Goal: Task Accomplishment & Management: Complete application form

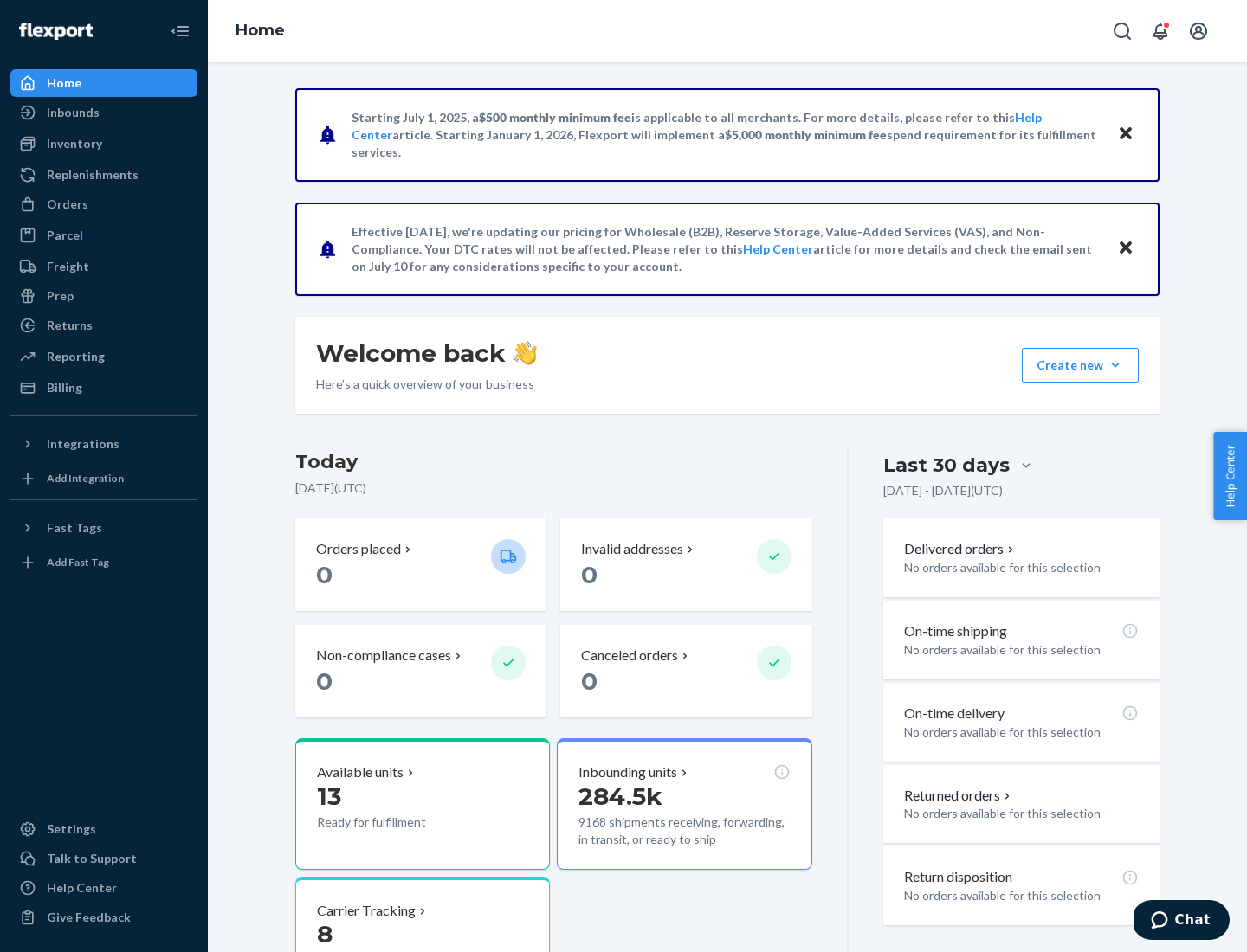
click at [1115, 365] on button "Create new Create new inbound Create new order Create new product" at bounding box center [1079, 364] width 117 height 34
click at [104, 113] on div "Inbounds" at bounding box center [103, 112] width 184 height 25
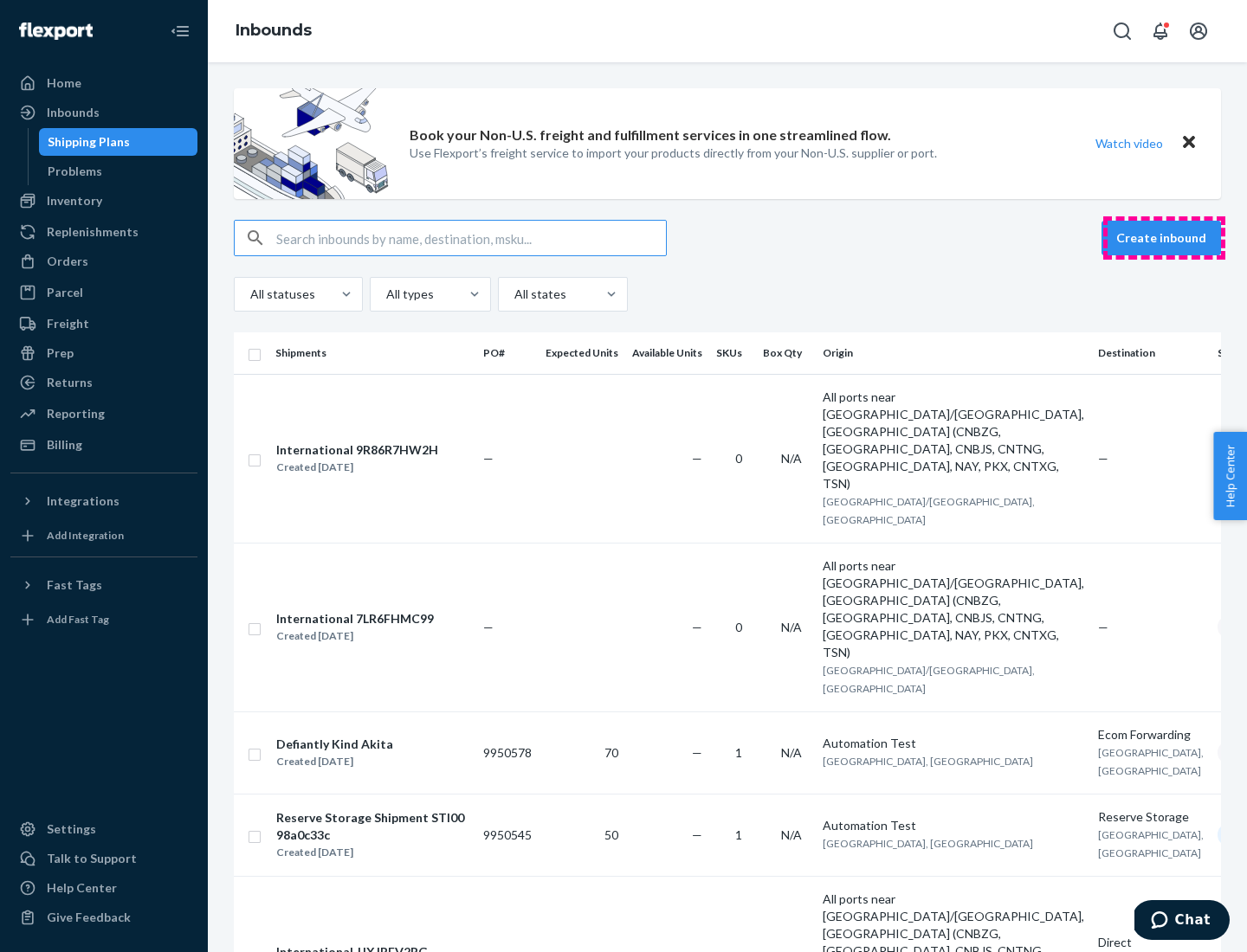
click at [1164, 238] on button "Create inbound" at bounding box center [1161, 238] width 120 height 34
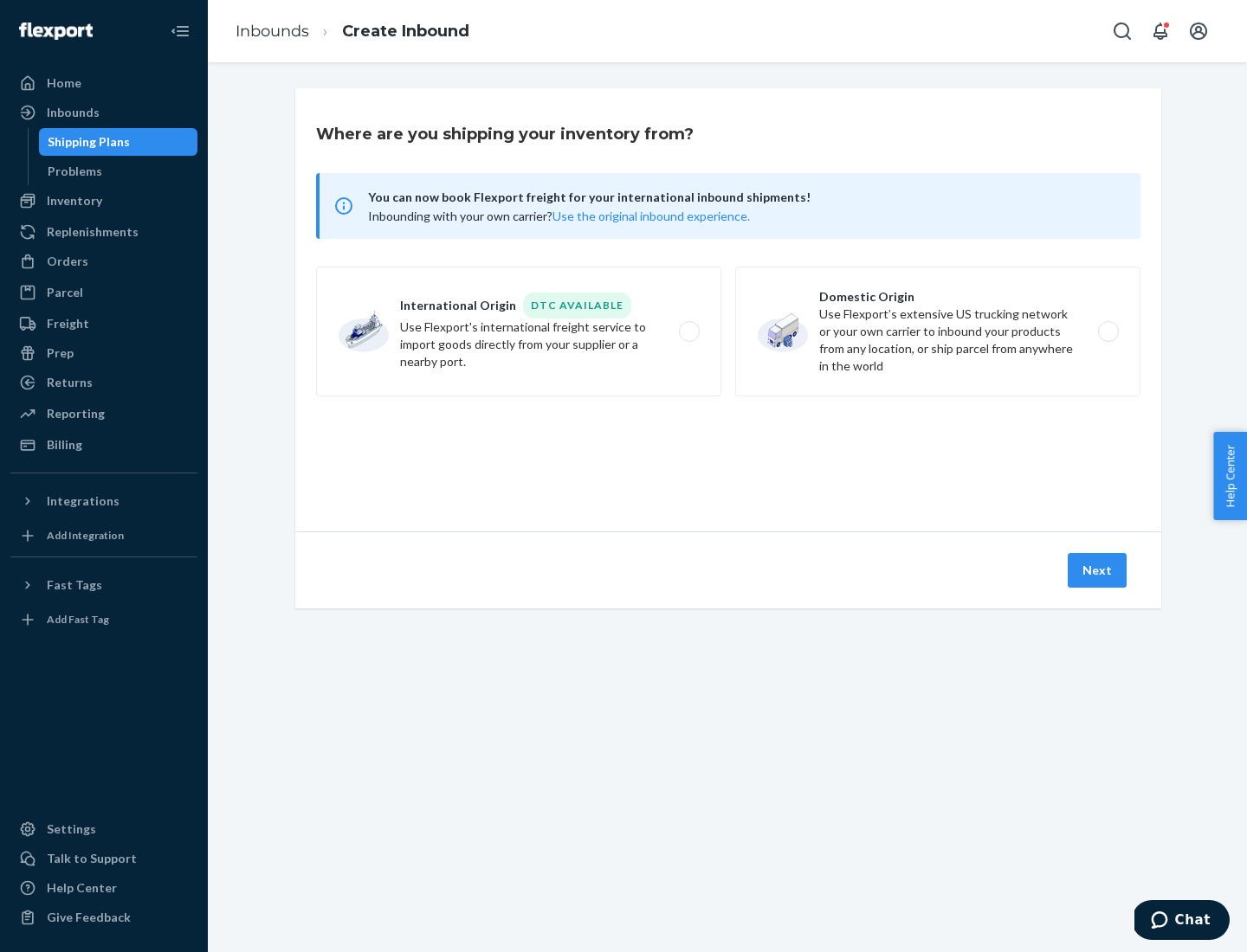
click at [938, 332] on label "Domestic Origin Use Flexport’s extensive US trucking network or your own carrie…" at bounding box center [938, 332] width 406 height 130
click at [1108, 332] on input "Domestic Origin Use Flexport’s extensive US trucking network or your own carrie…" at bounding box center [1112, 331] width 11 height 11
radio input "true"
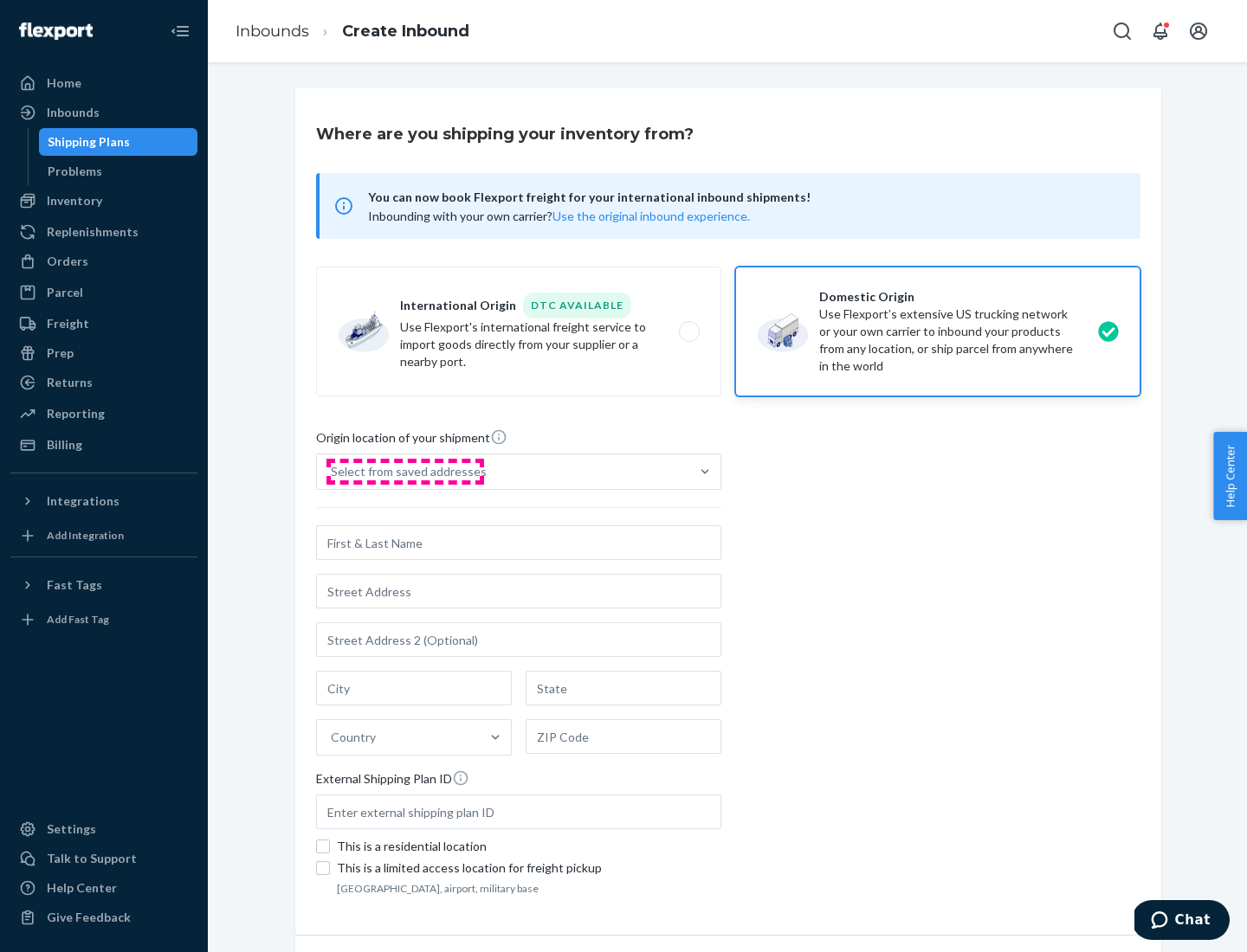
click at [405, 472] on div "Select from saved addresses" at bounding box center [408, 472] width 156 height 18
click at [333, 472] on input "Select from saved addresses" at bounding box center [332, 472] width 2 height 18
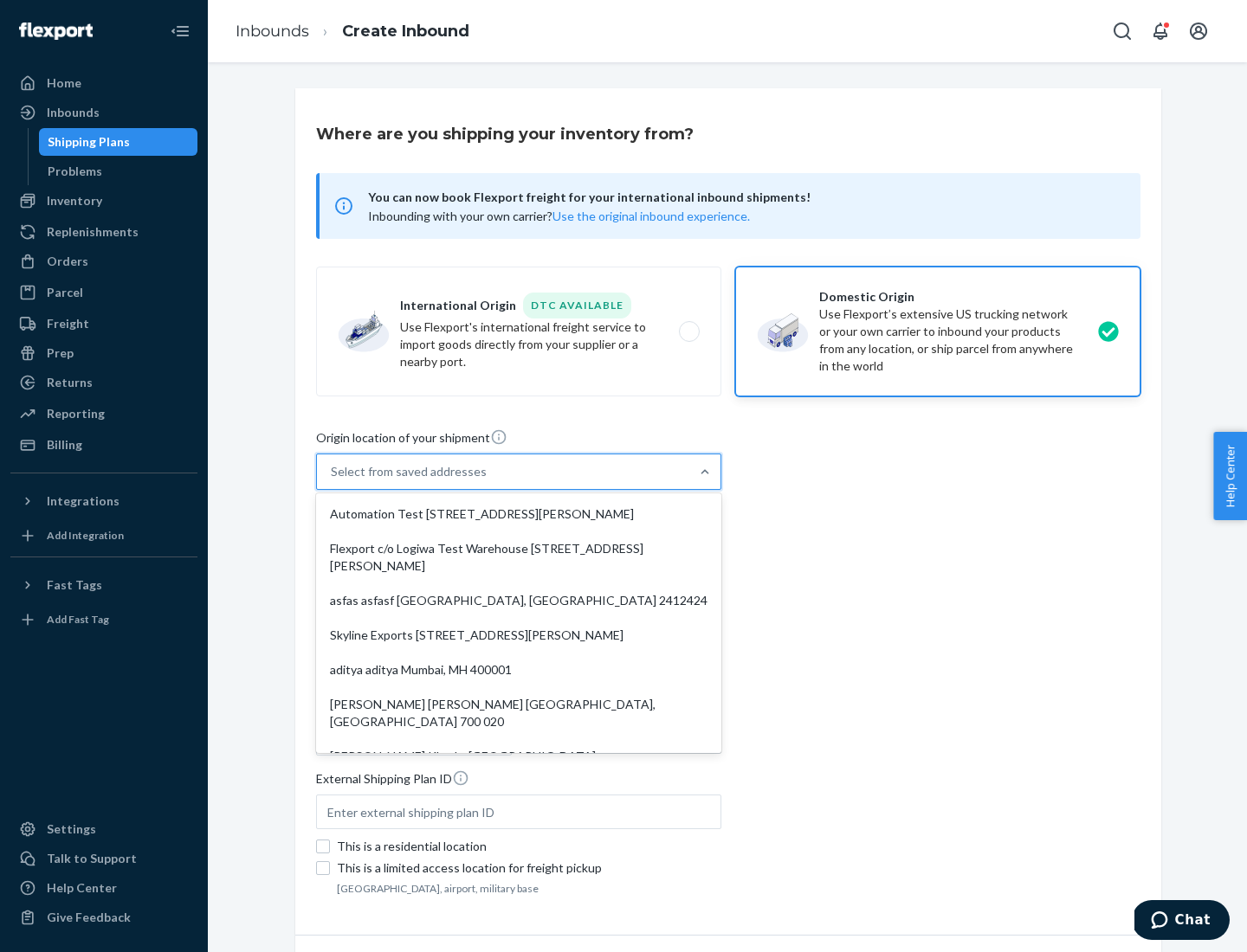
scroll to position [7, 0]
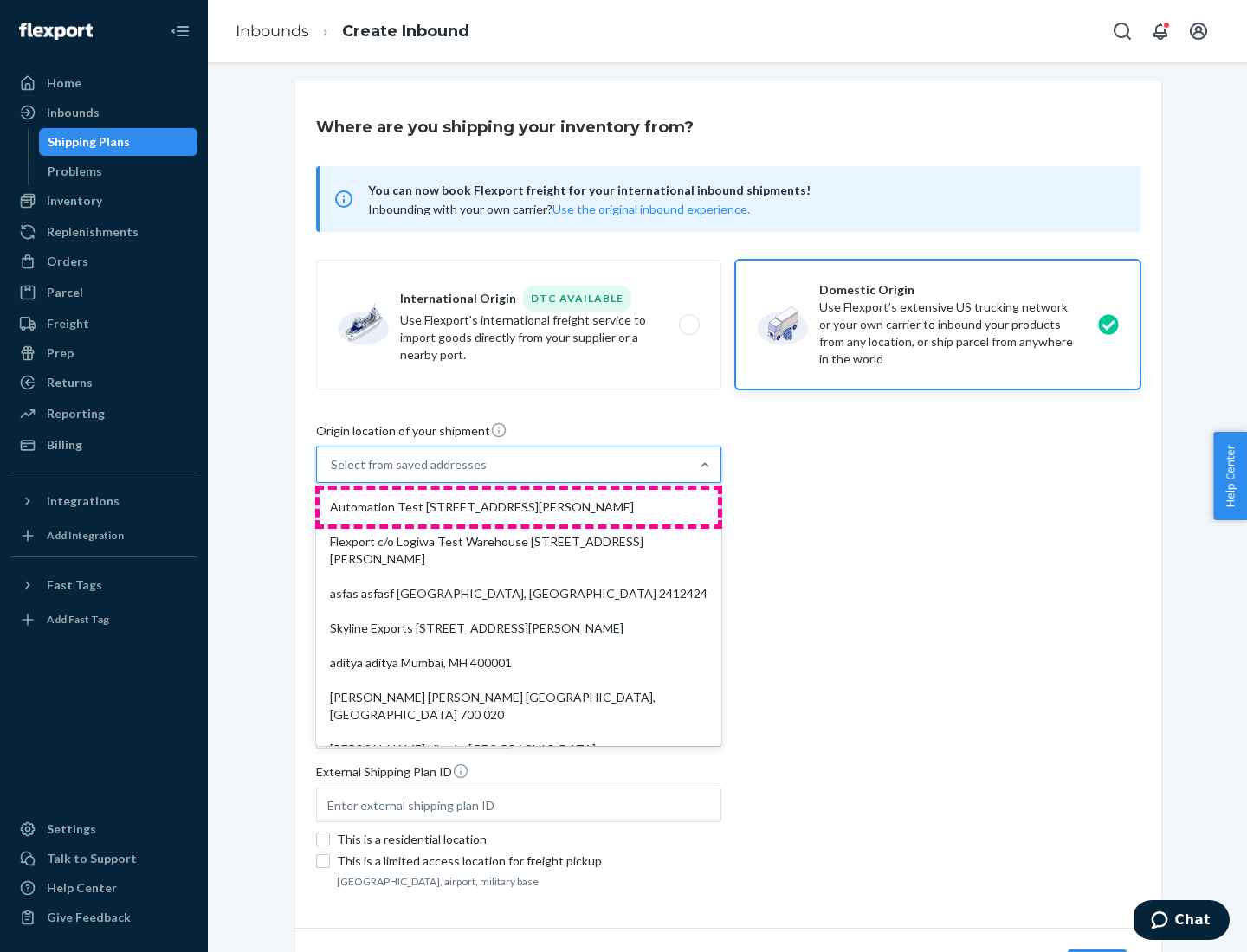
click at [518, 507] on div "Automation Test [STREET_ADDRESS][PERSON_NAME]" at bounding box center [518, 506] width 399 height 34
click at [333, 473] on input "option Automation Test [STREET_ADDRESS][PERSON_NAME]. 9 results available. Use …" at bounding box center [332, 465] width 2 height 18
type input "Automation Test"
type input "9th Floor"
type input "[GEOGRAPHIC_DATA]"
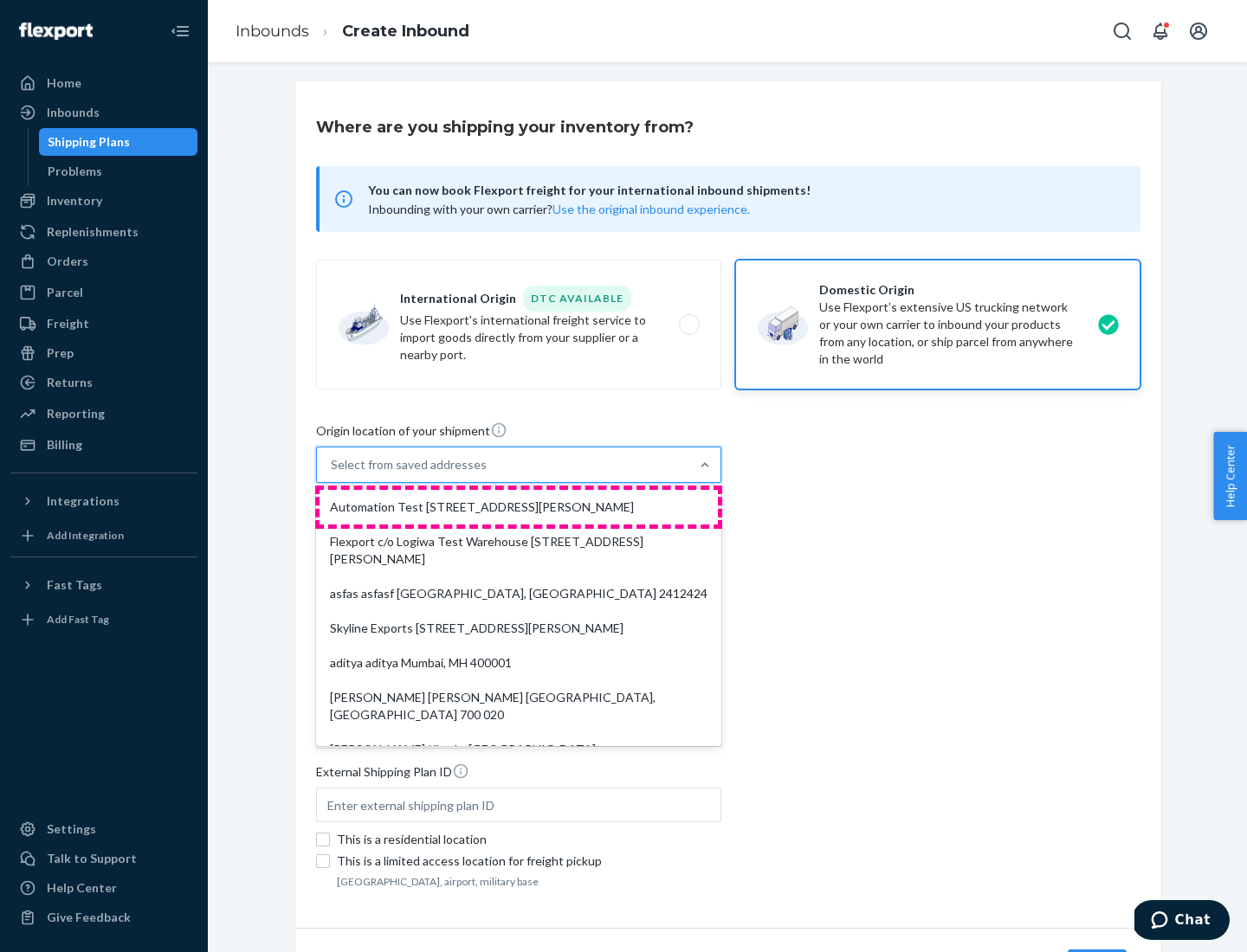
type input "CA"
type input "94104"
type input "[STREET_ADDRESS][PERSON_NAME]"
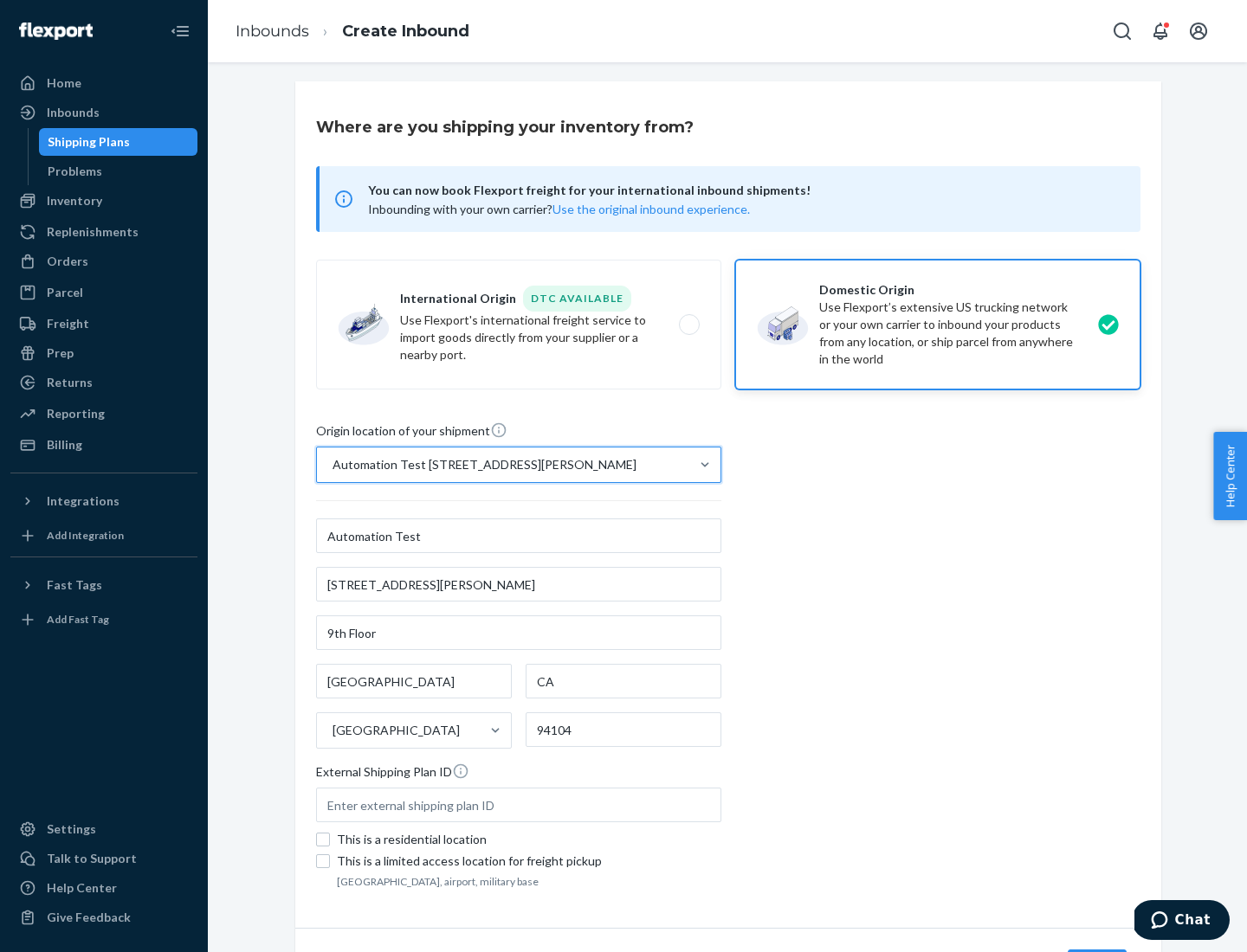
scroll to position [101, 0]
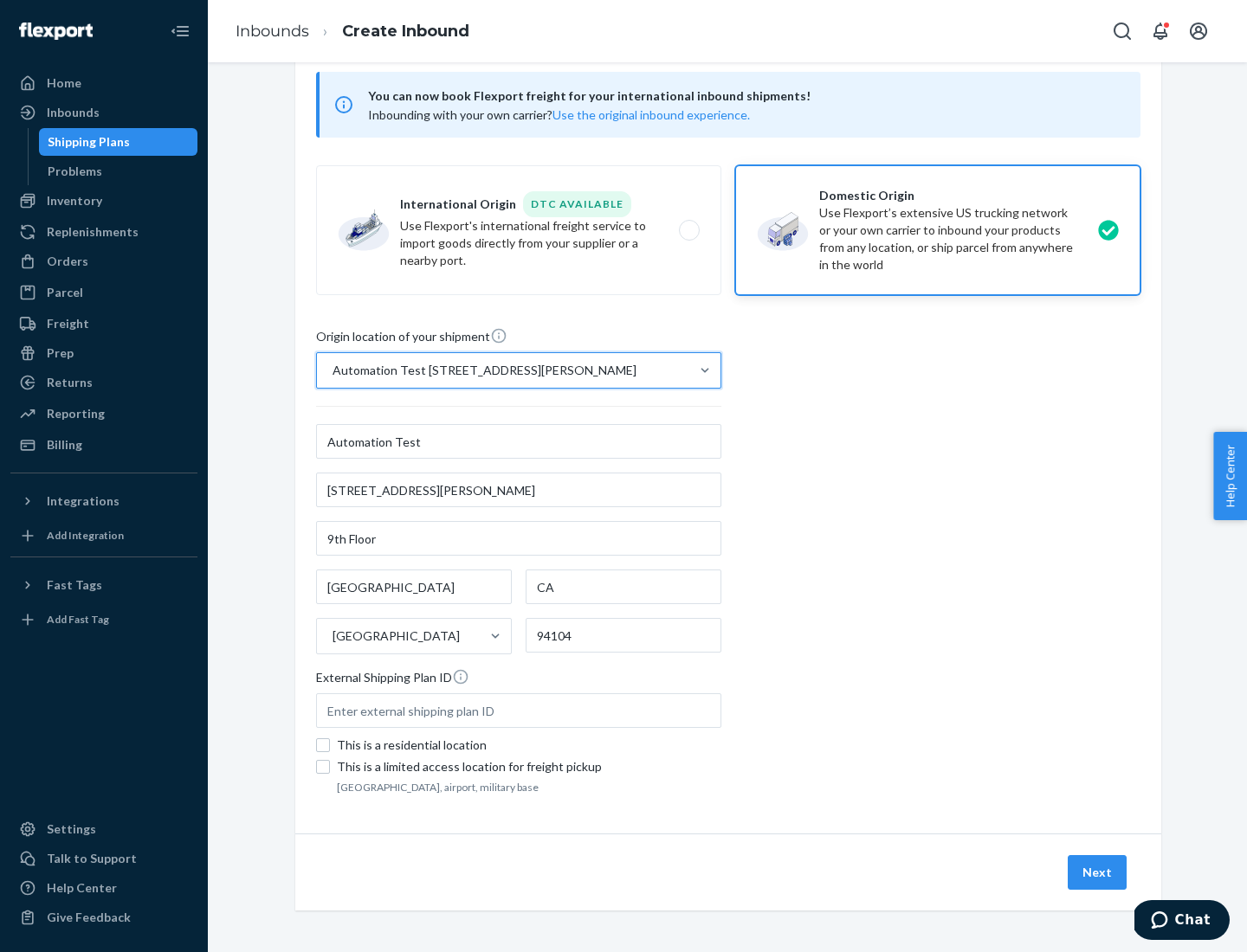
click at [1098, 873] on button "Next" at bounding box center [1097, 872] width 59 height 34
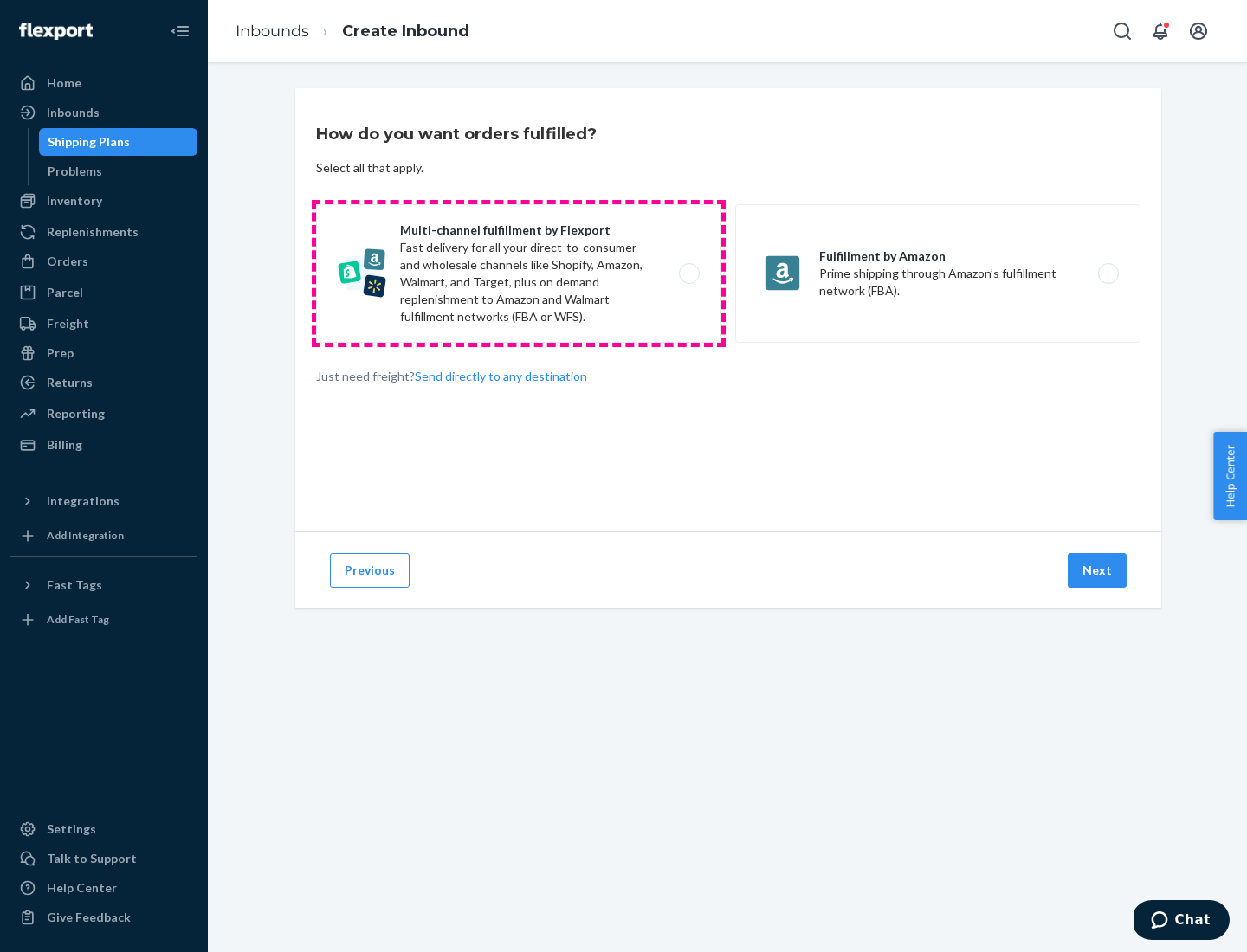
click at [518, 274] on label "Multi-channel fulfillment by Flexport Fast delivery for all your direct-to-cons…" at bounding box center [518, 273] width 406 height 138
click at [688, 274] on input "Multi-channel fulfillment by Flexport Fast delivery for all your direct-to-cons…" at bounding box center [693, 273] width 11 height 11
radio input "true"
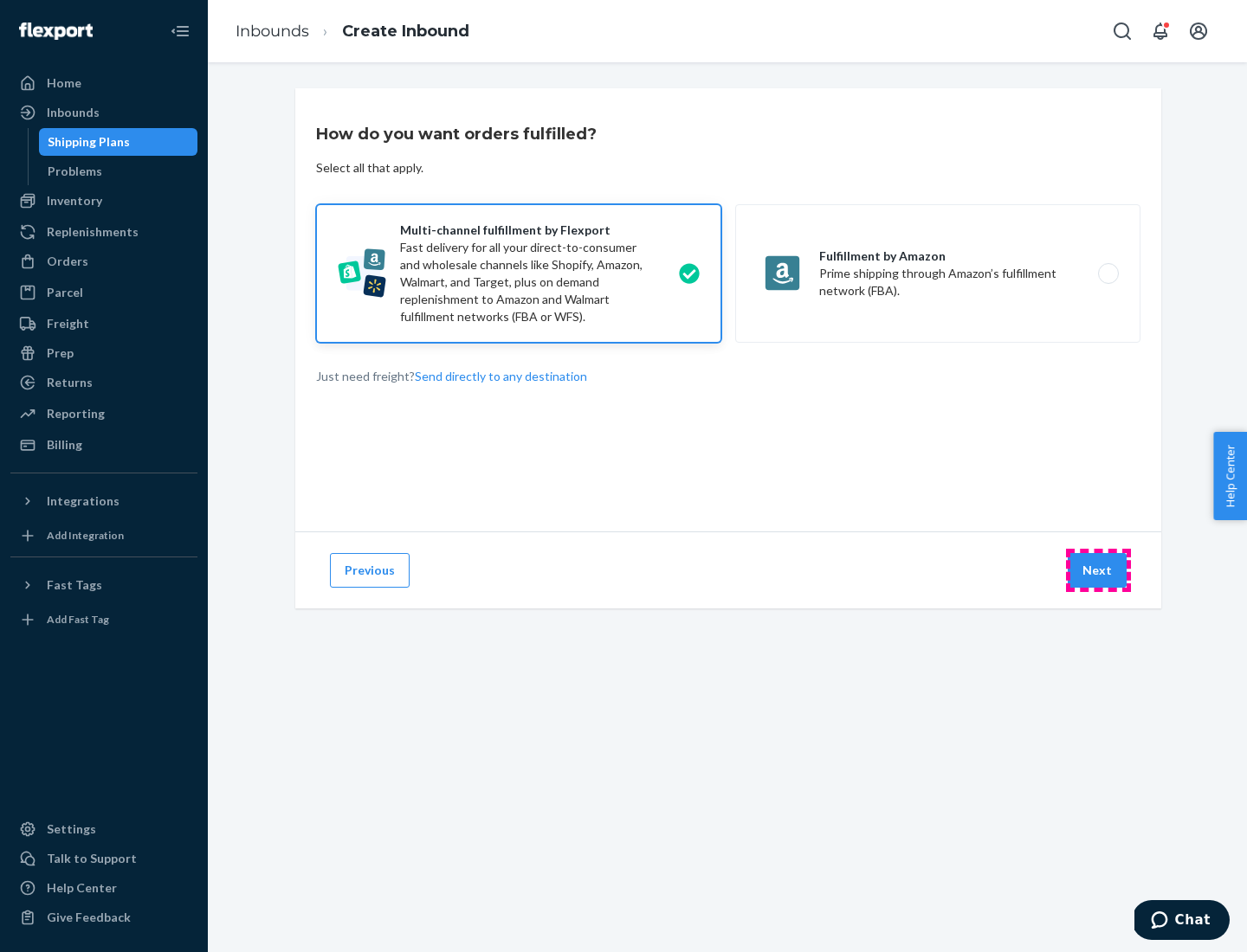
click at [1098, 570] on button "Next" at bounding box center [1097, 569] width 59 height 34
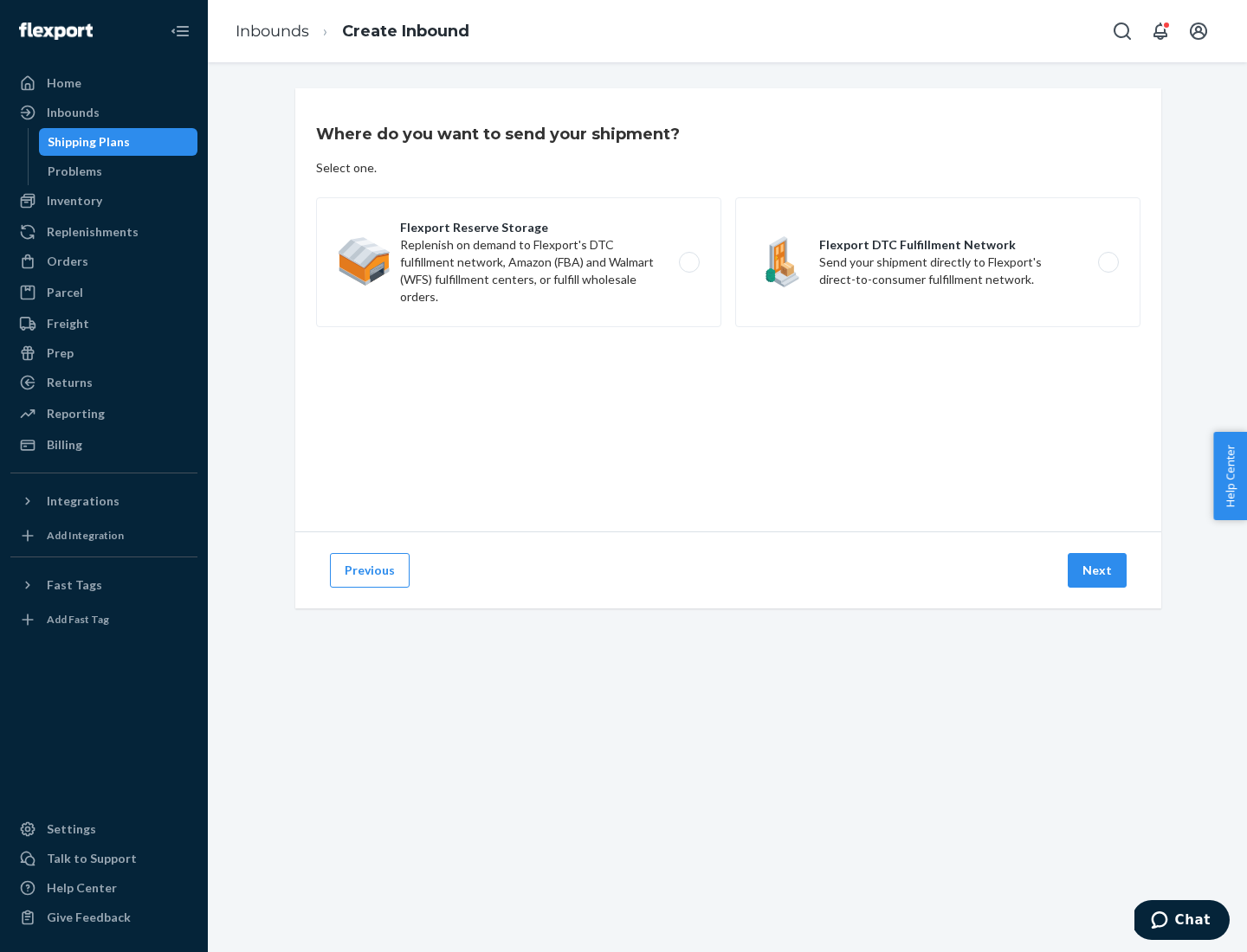
click at [938, 262] on label "Flexport DTC Fulfillment Network Send your shipment directly to Flexport's dire…" at bounding box center [938, 262] width 406 height 130
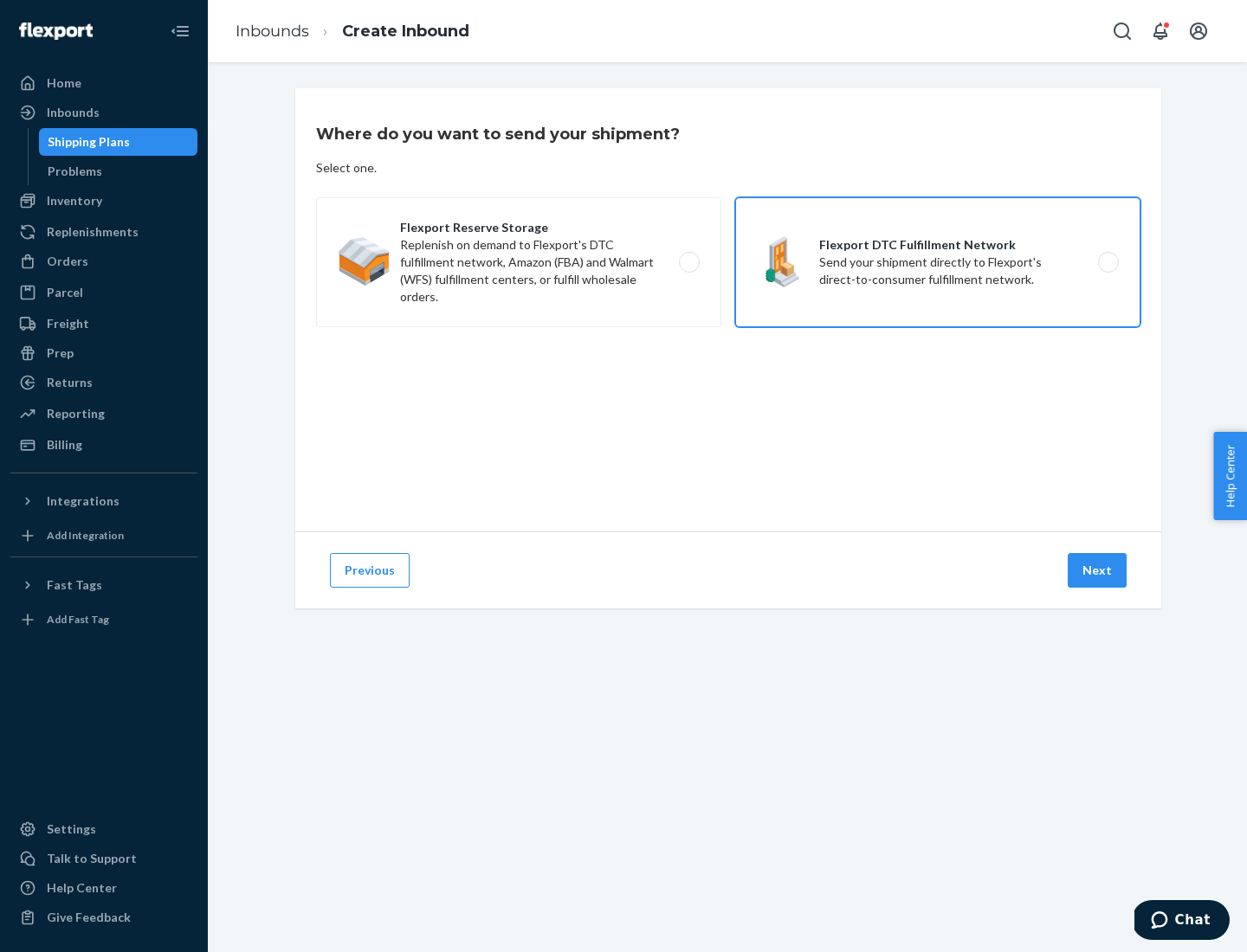
click at [1108, 262] on input "Flexport DTC Fulfillment Network Send your shipment directly to Flexport's dire…" at bounding box center [1112, 262] width 11 height 11
radio input "true"
click at [1098, 570] on button "Next" at bounding box center [1097, 569] width 59 height 34
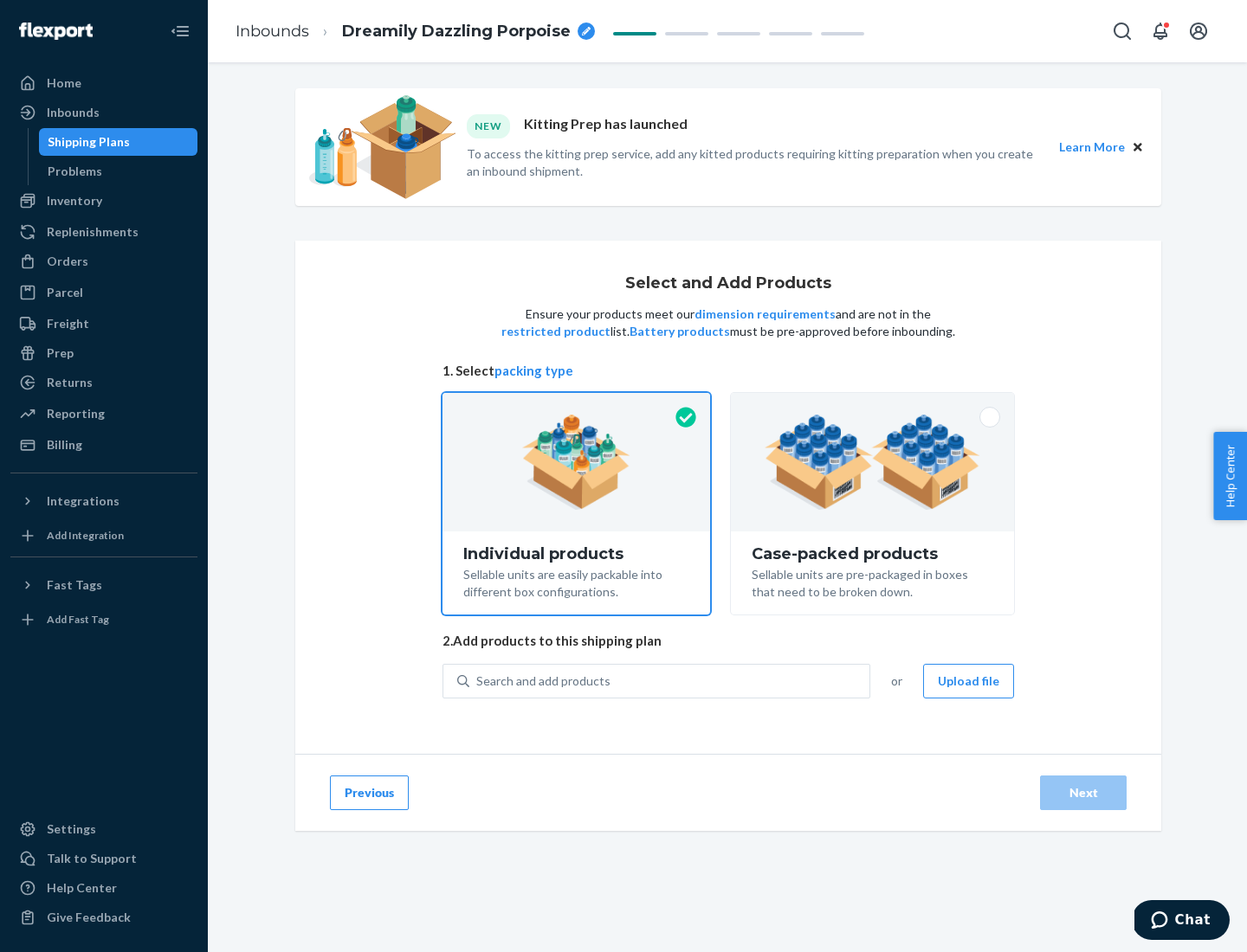
click at [873, 462] on img at bounding box center [873, 461] width 216 height 95
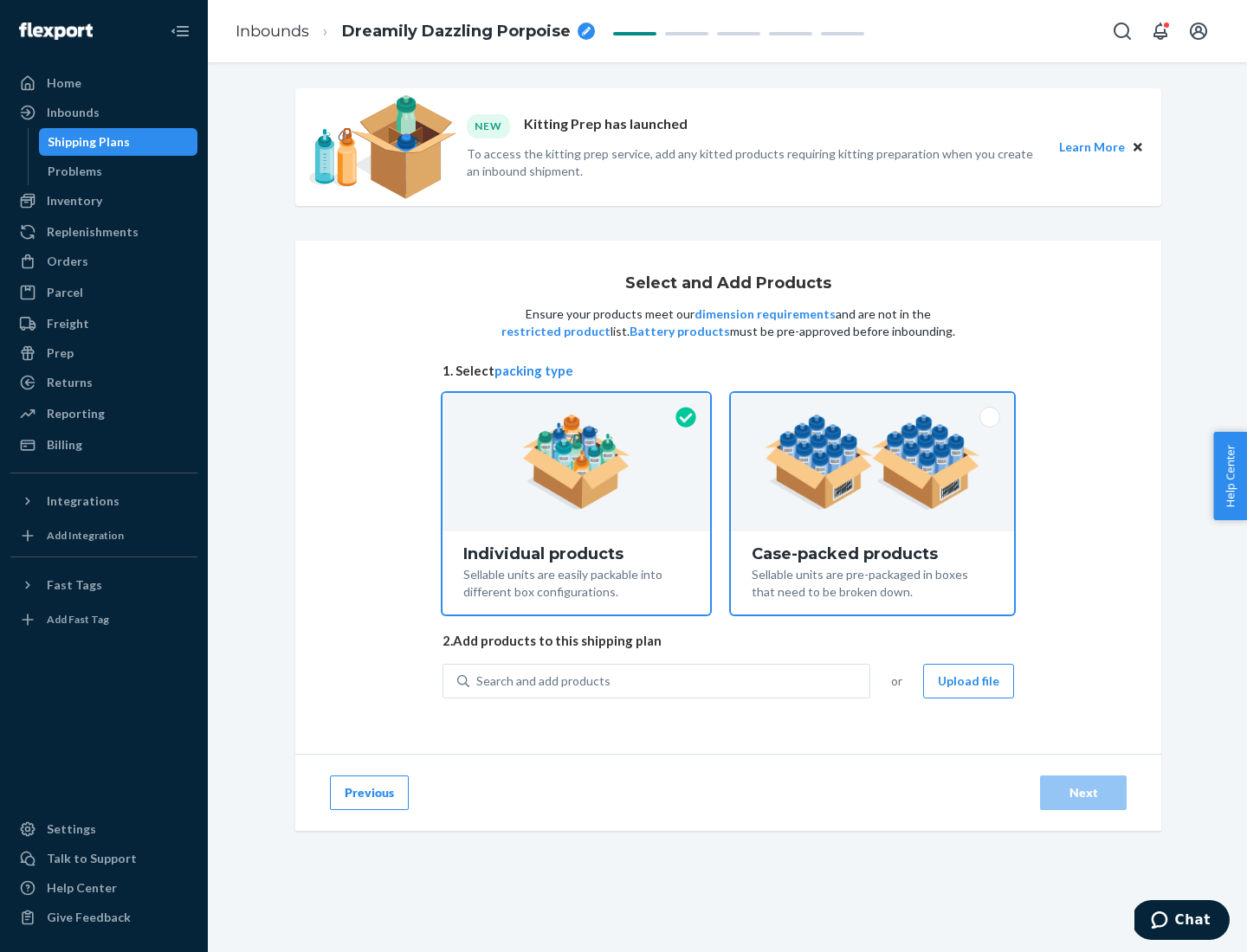
click at [873, 404] on input "Case-packed products Sellable units are pre-packaged in boxes that need to be b…" at bounding box center [872, 397] width 11 height 11
radio input "true"
radio input "false"
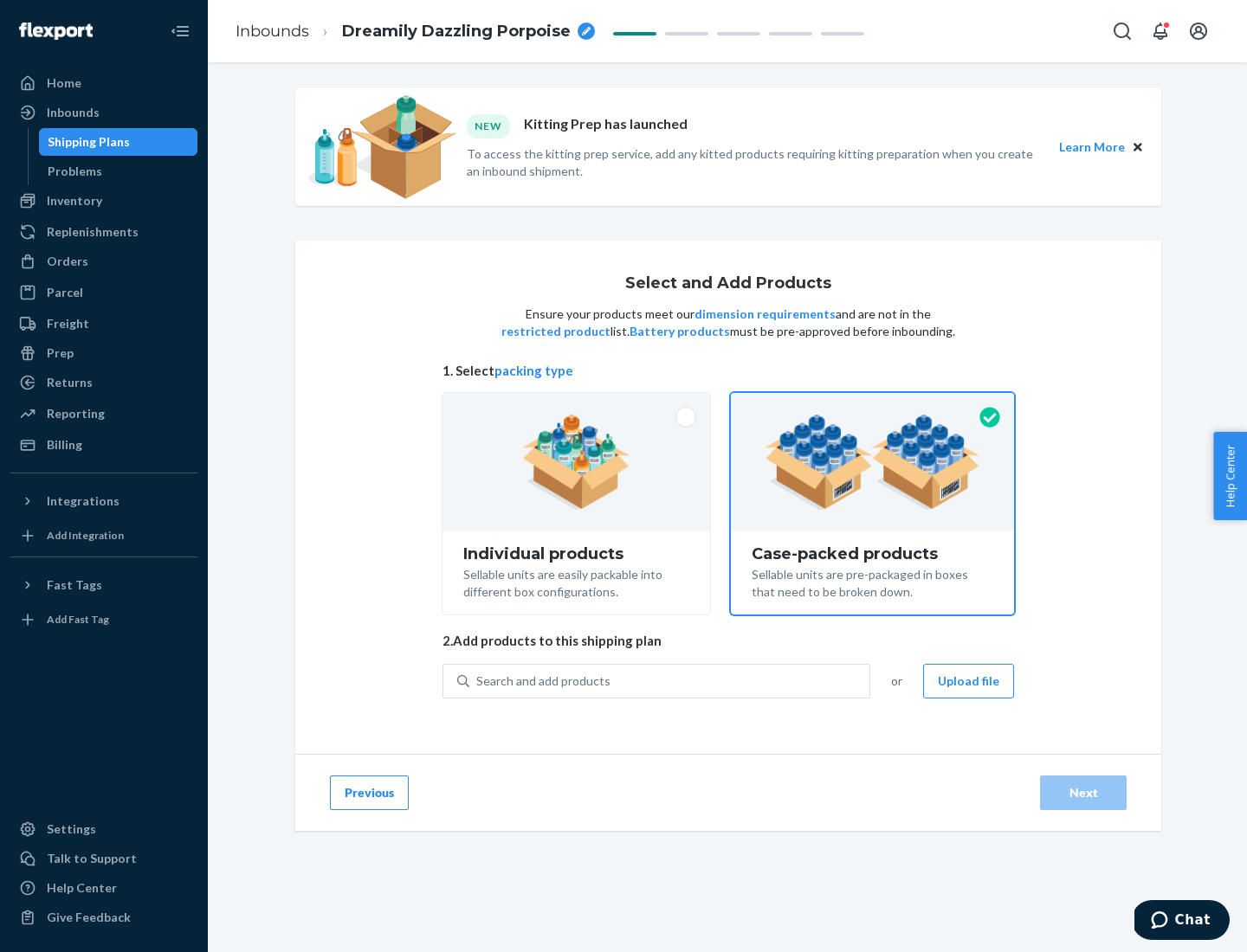
click at [670, 680] on div "Search and add products" at bounding box center [669, 681] width 400 height 31
click at [478, 680] on input "Search and add products" at bounding box center [477, 681] width 2 height 18
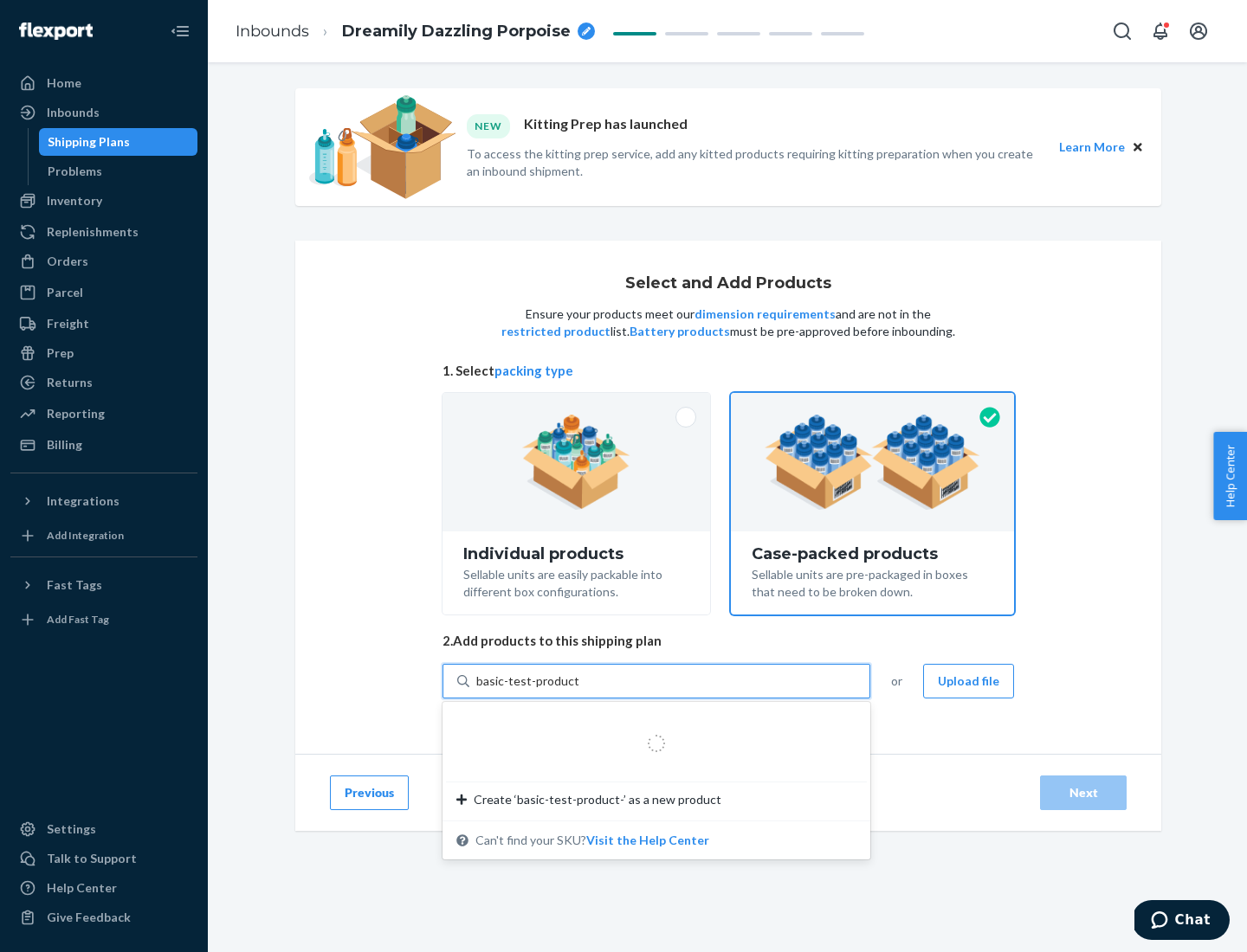
type input "basic-test-product-1"
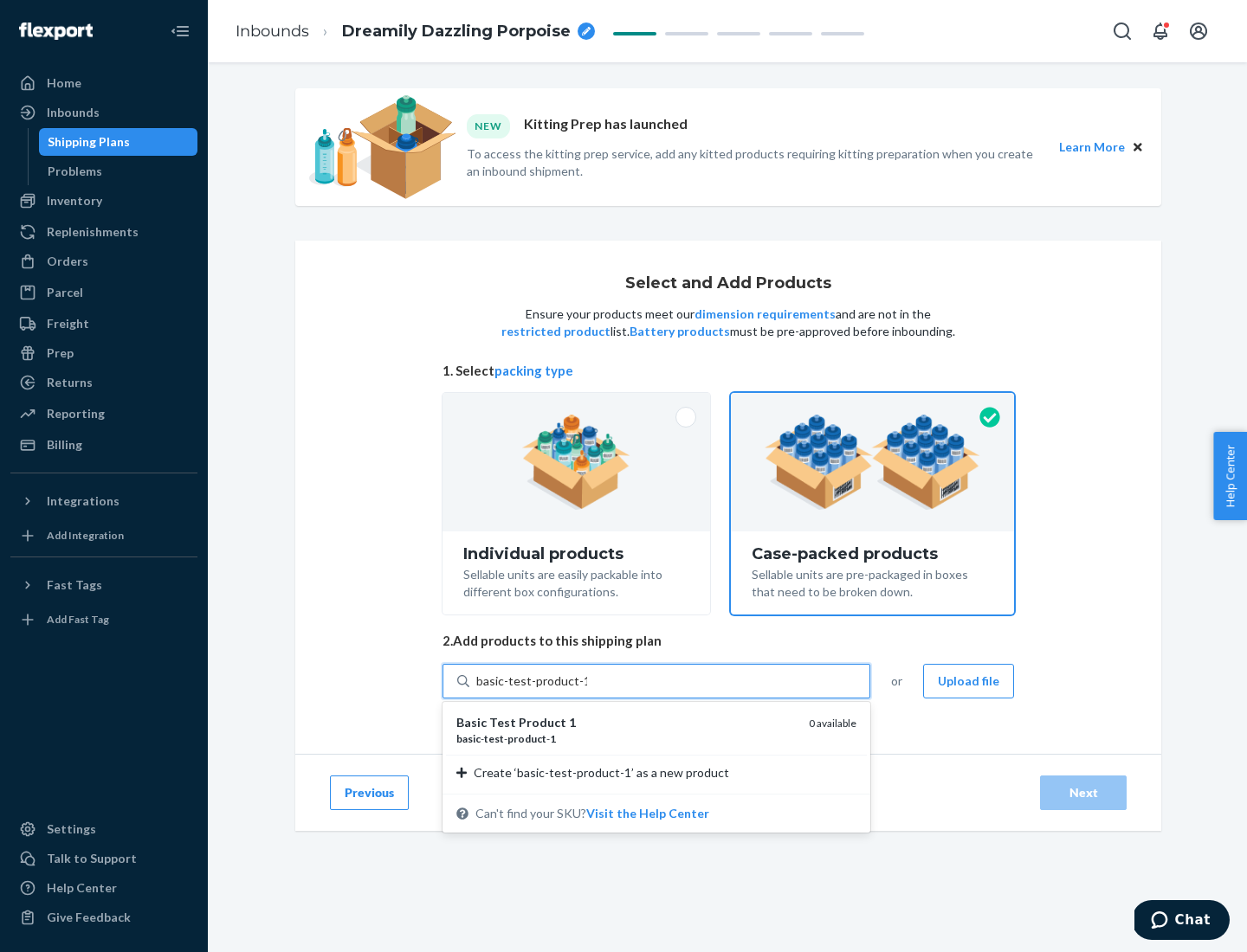
click at [625, 738] on div "basic - test - product - 1" at bounding box center [625, 738] width 339 height 15
click at [587, 690] on input "basic-test-product-1" at bounding box center [531, 681] width 111 height 18
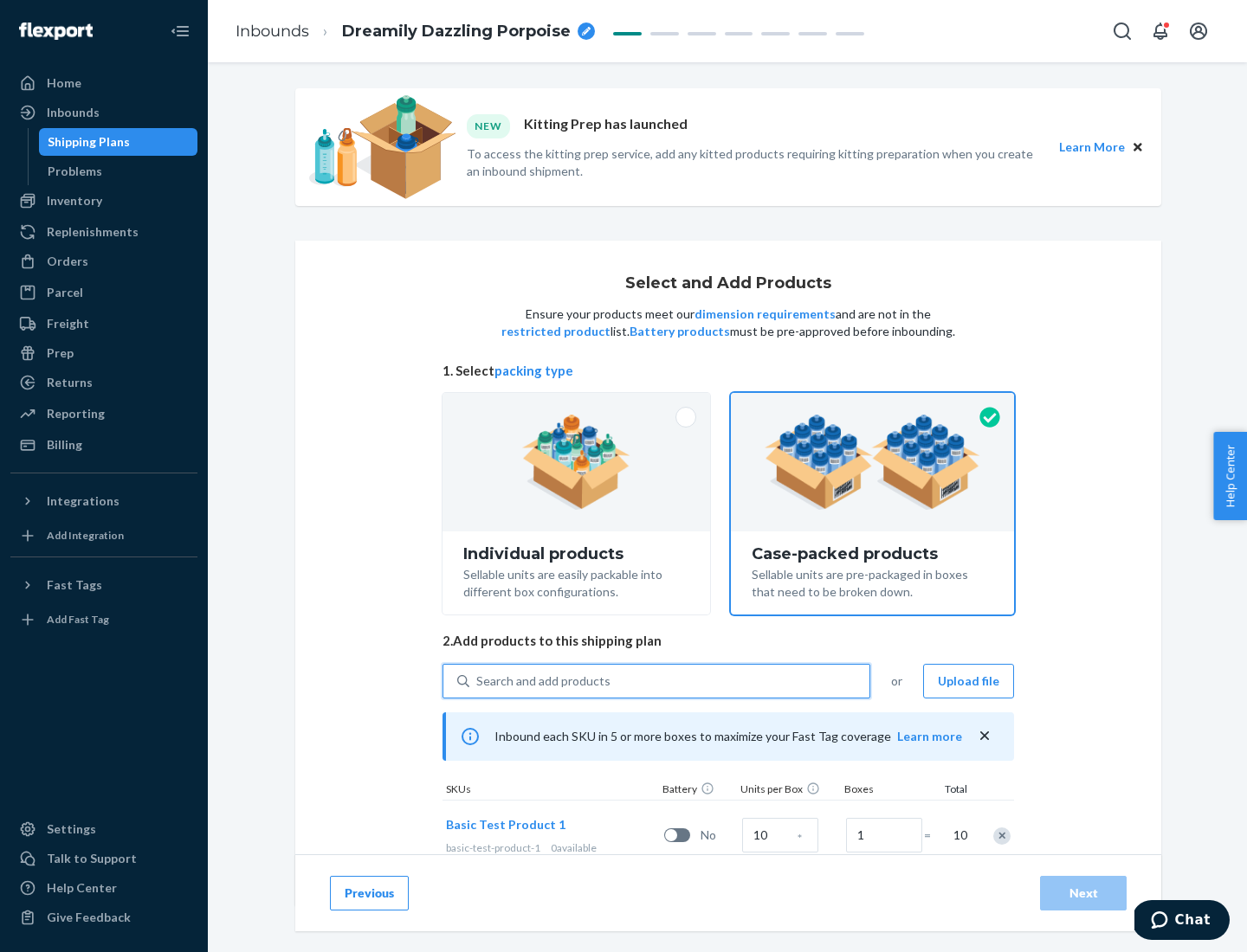
scroll to position [62, 0]
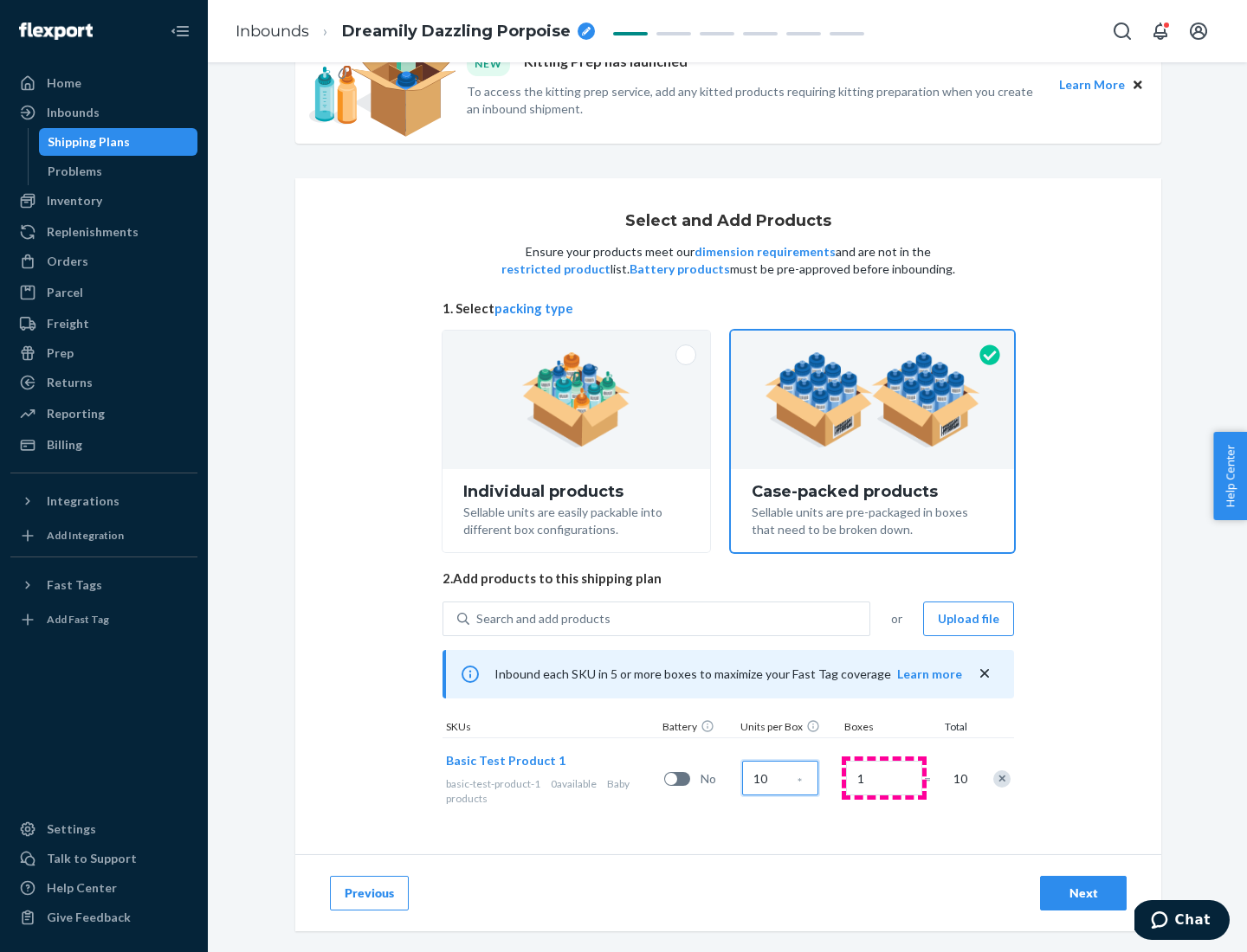
type input "10"
type input "7"
click at [1083, 893] on div "Next" at bounding box center [1083, 893] width 57 height 18
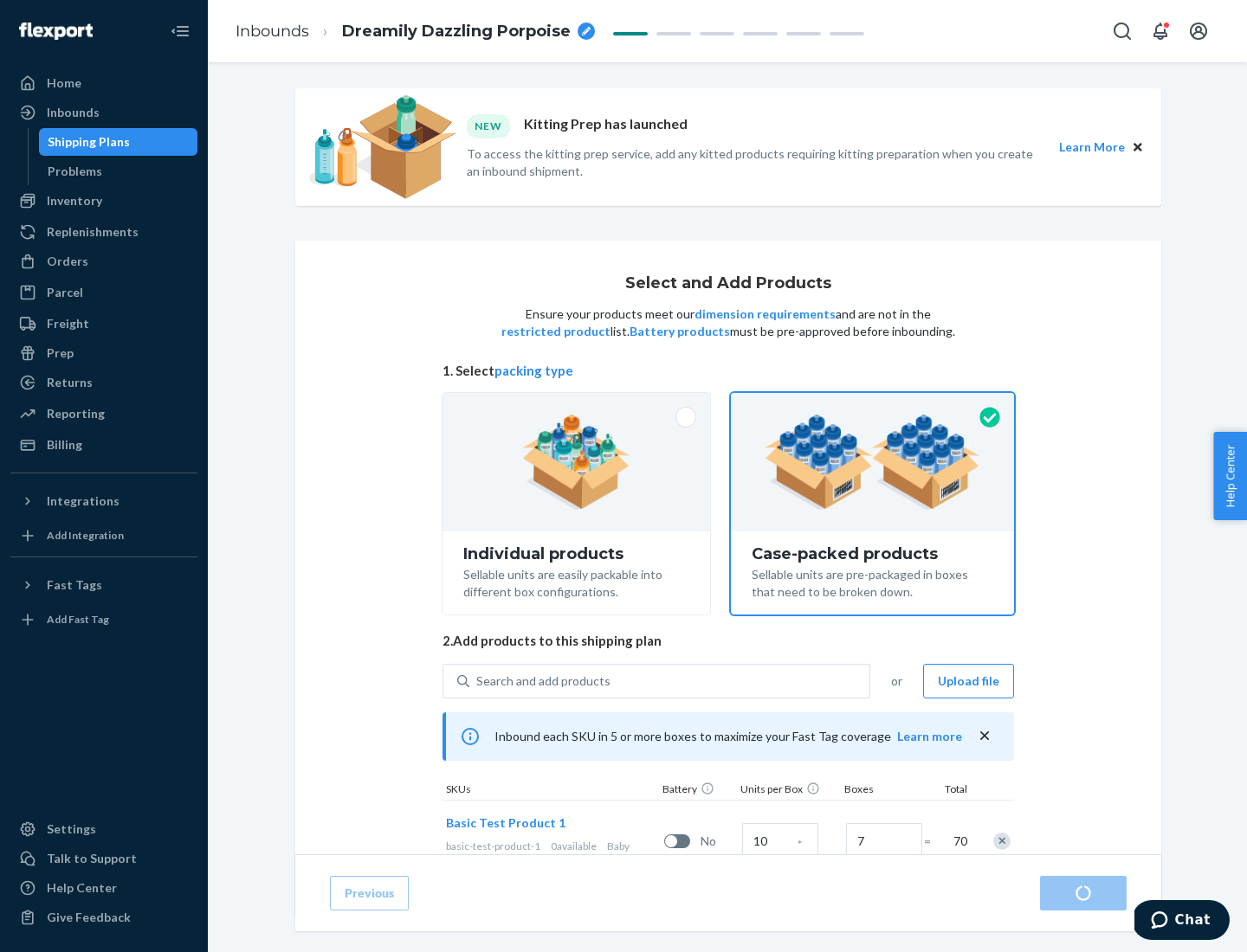
radio input "true"
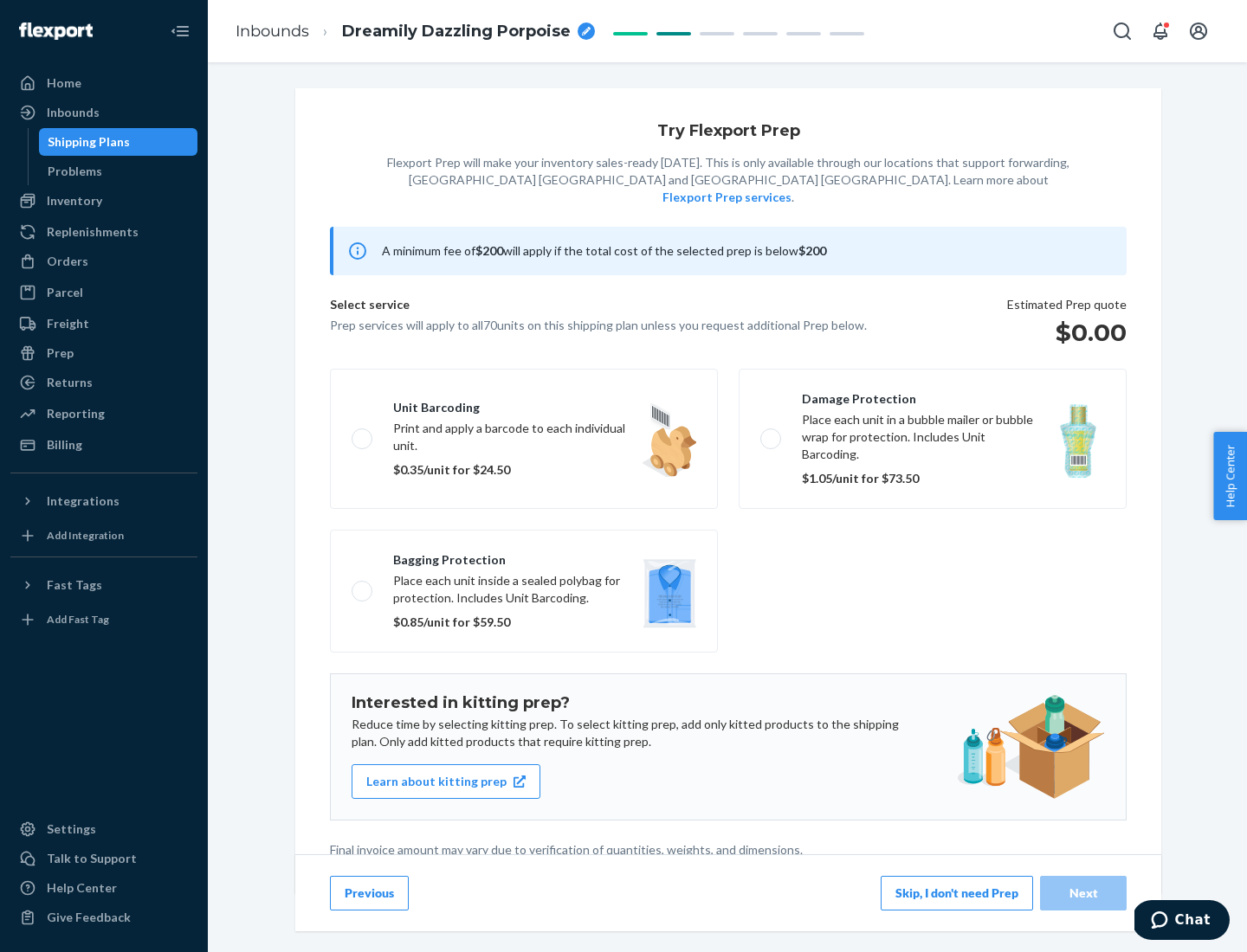
scroll to position [4, 0]
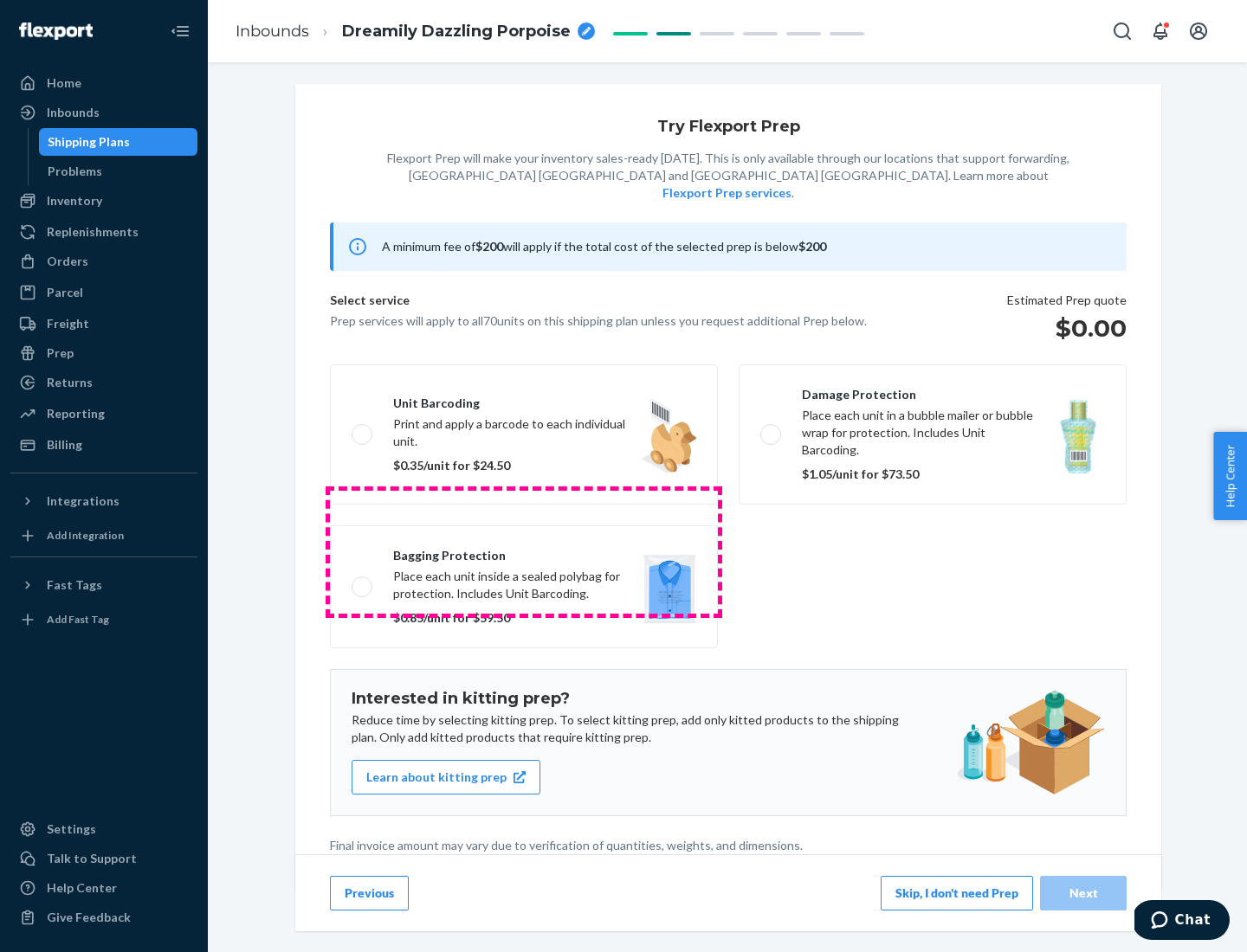
click at [523, 552] on label "Bagging protection Place each unit inside a sealed polybag for protection. Incl…" at bounding box center [523, 586] width 388 height 123
click at [362, 581] on input "Bagging protection Place each unit inside a sealed polybag for protection. Incl…" at bounding box center [356, 586] width 11 height 11
checkbox input "true"
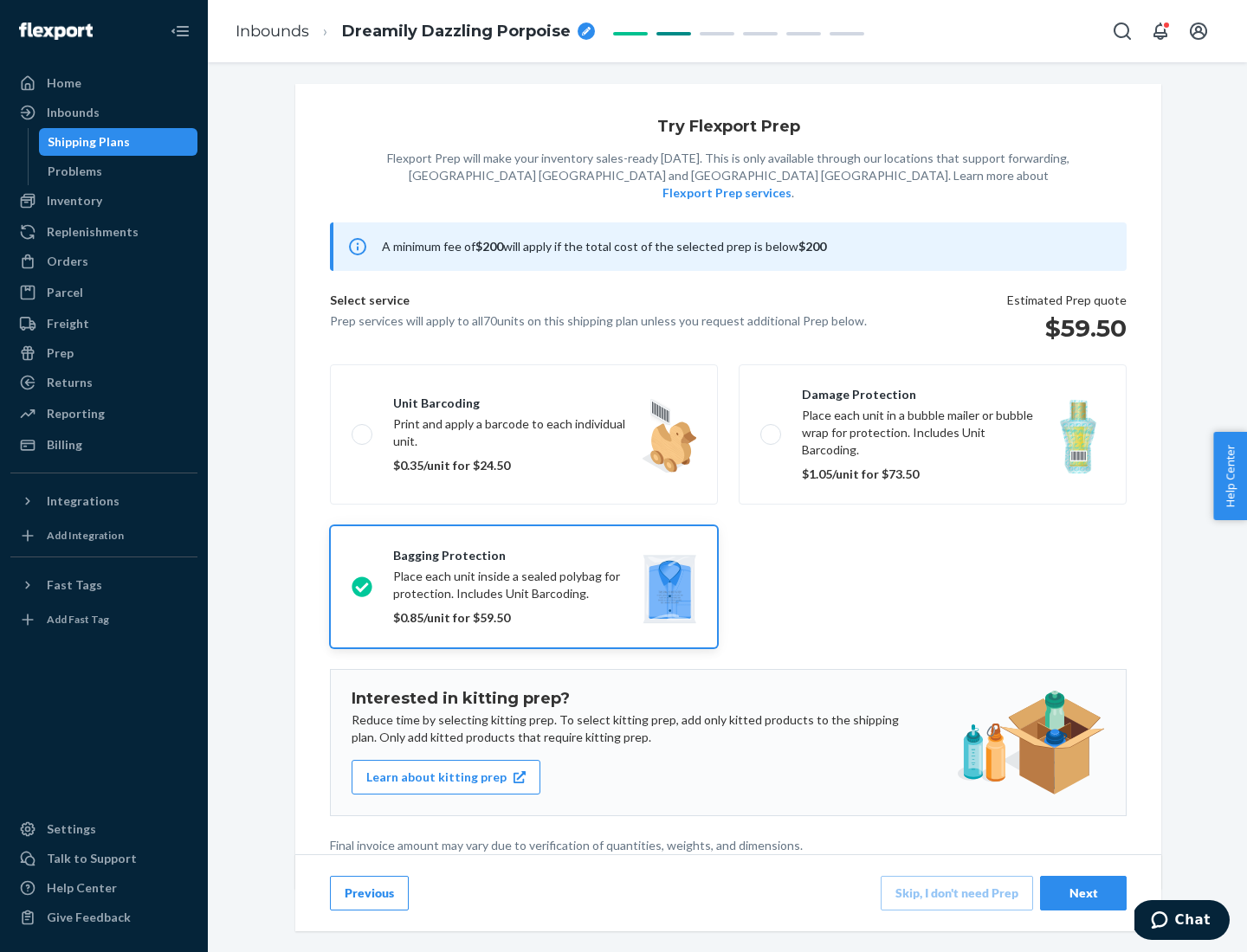
click at [1083, 892] on div "Next" at bounding box center [1083, 893] width 57 height 18
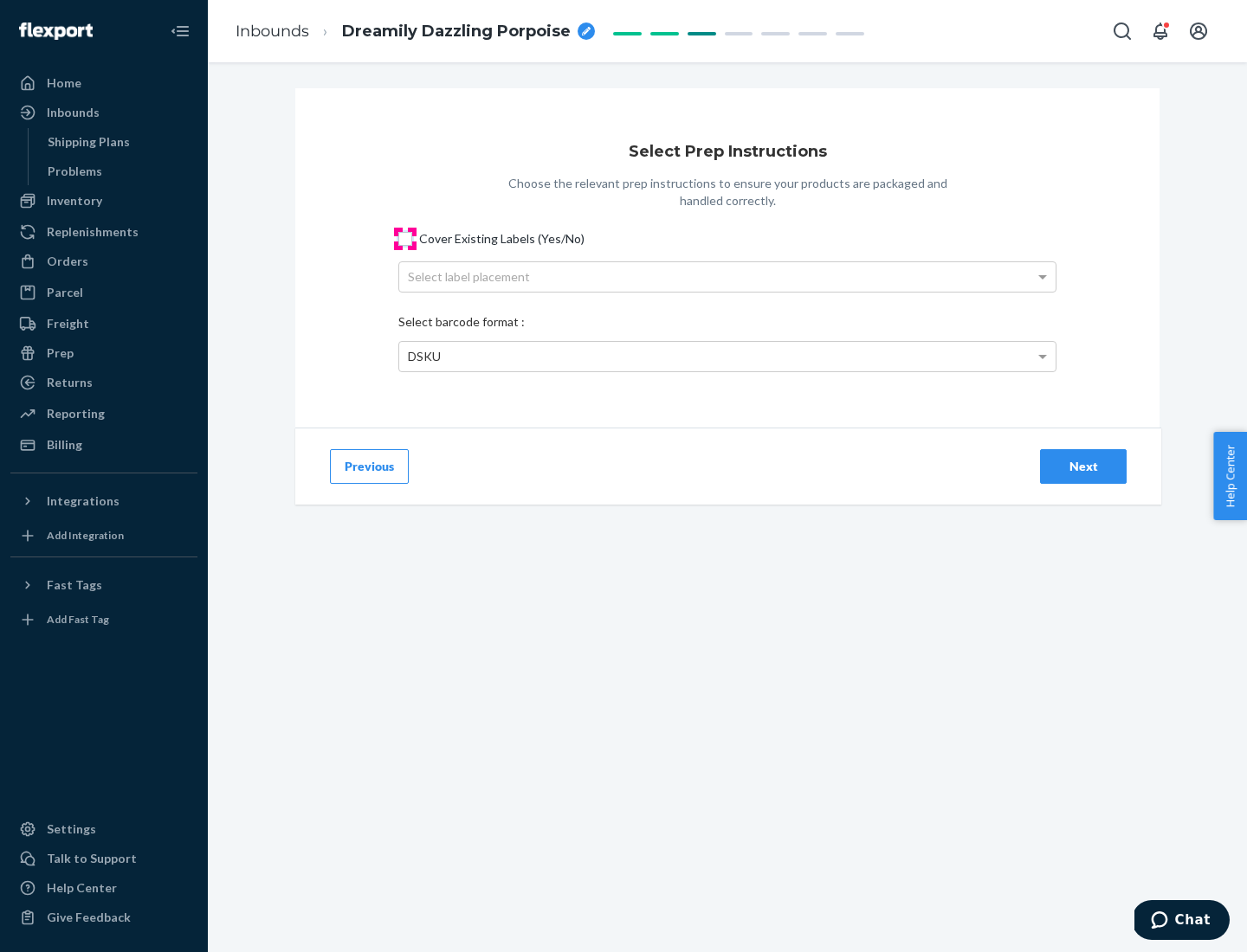
click at [406, 238] on input "Cover Existing Labels (Yes/No)" at bounding box center [406, 238] width 14 height 14
checkbox input "true"
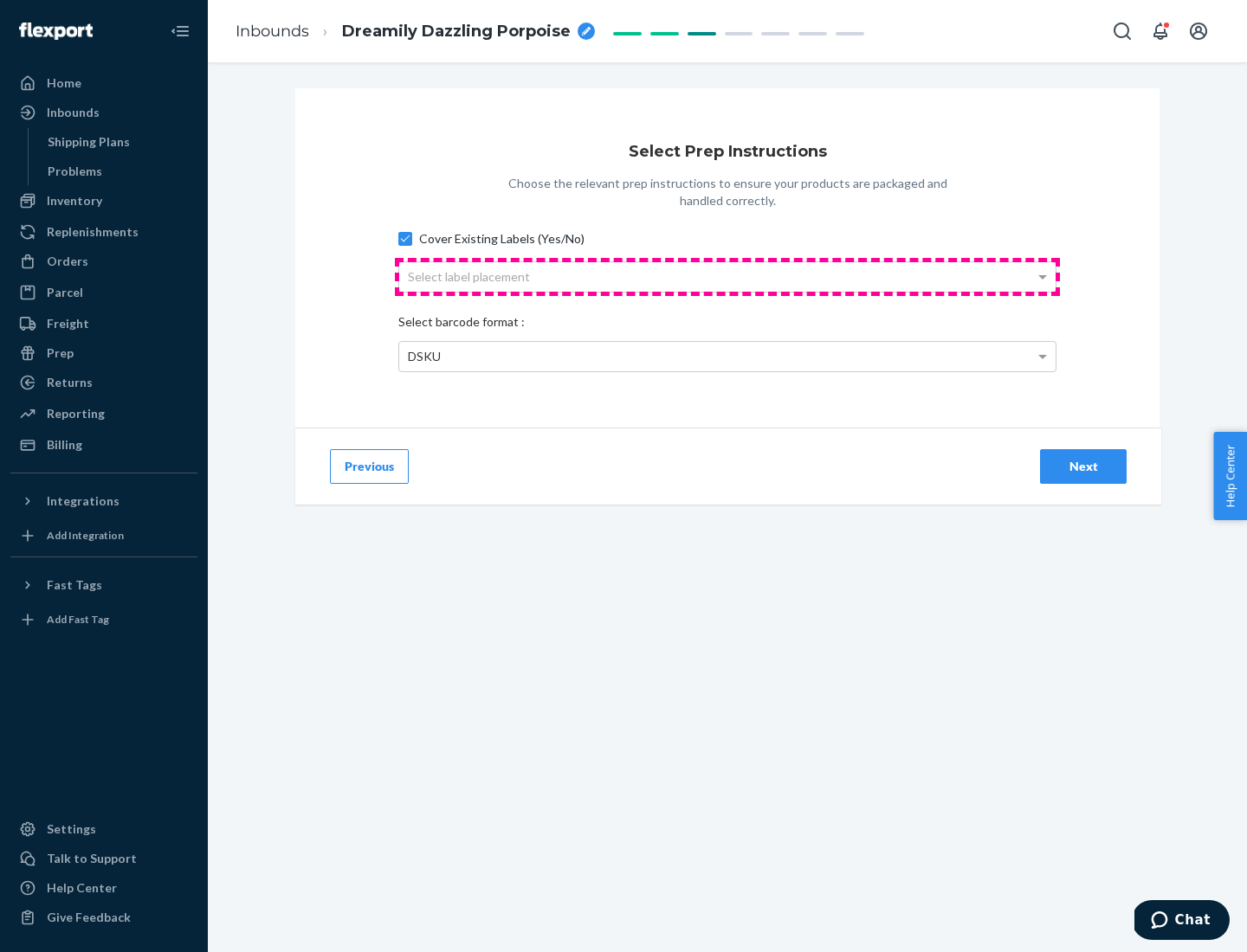
click at [728, 276] on div "Select label placement" at bounding box center [727, 277] width 656 height 29
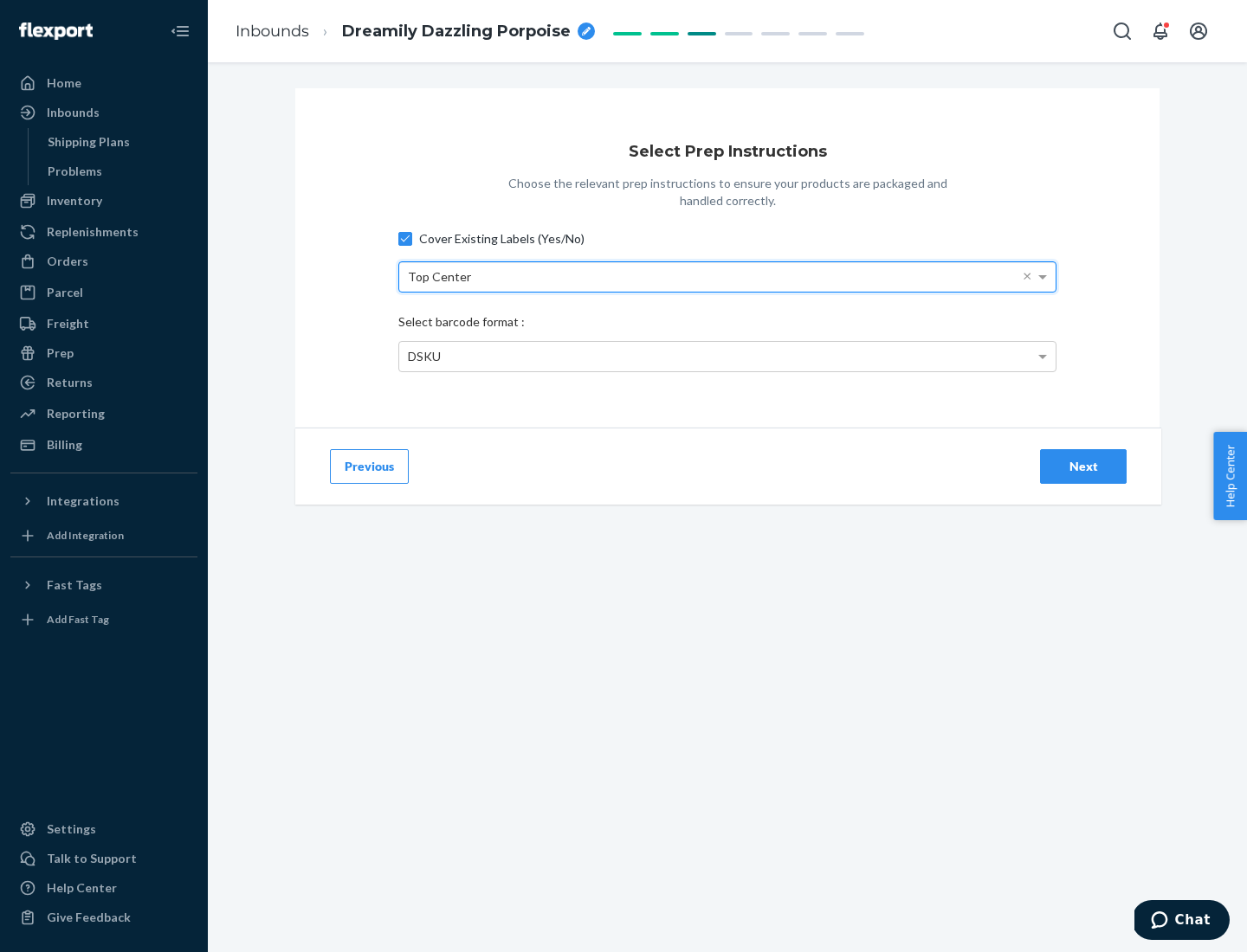
click at [728, 355] on div "DSKU" at bounding box center [727, 356] width 656 height 29
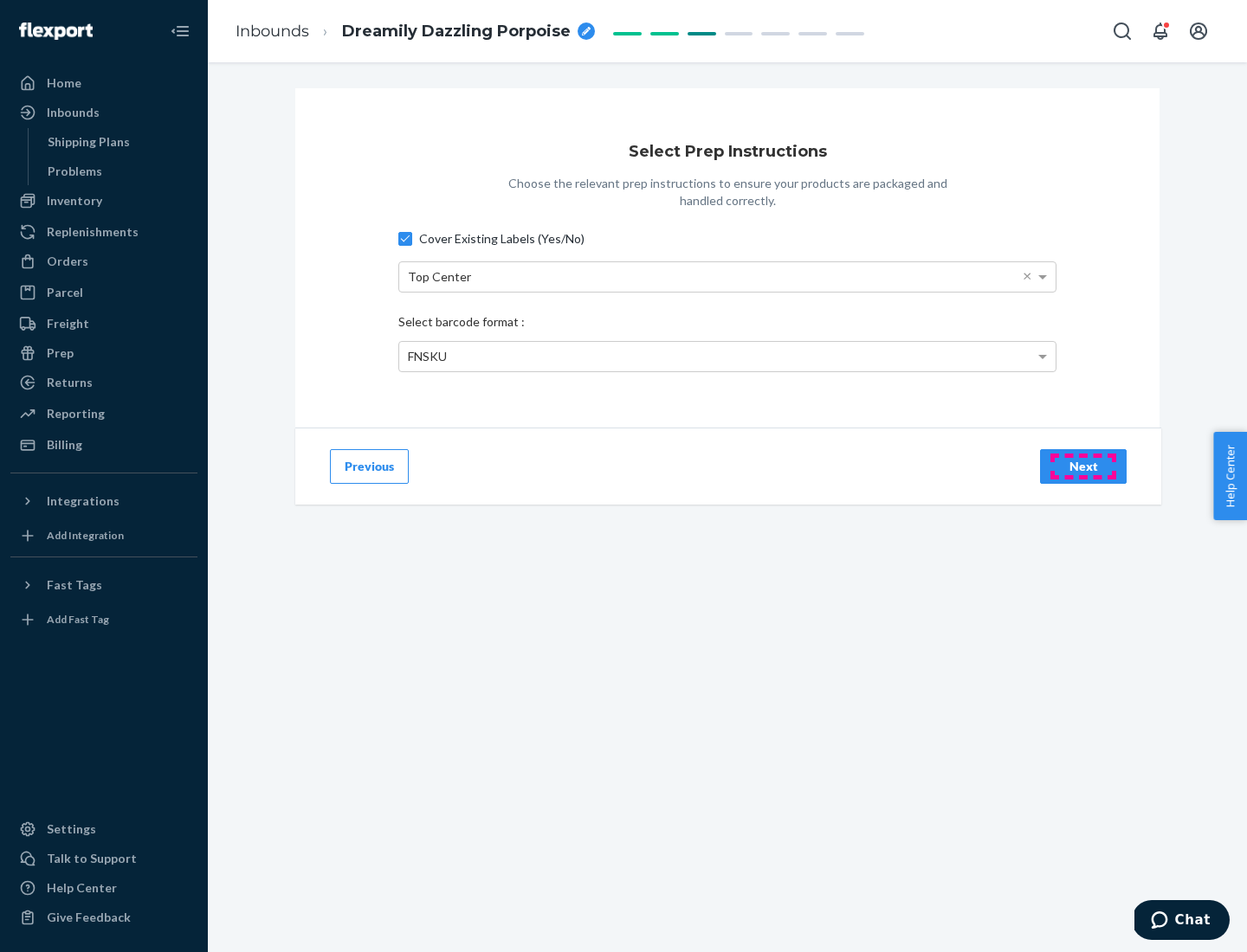
click at [1083, 465] on div "Next" at bounding box center [1083, 466] width 57 height 18
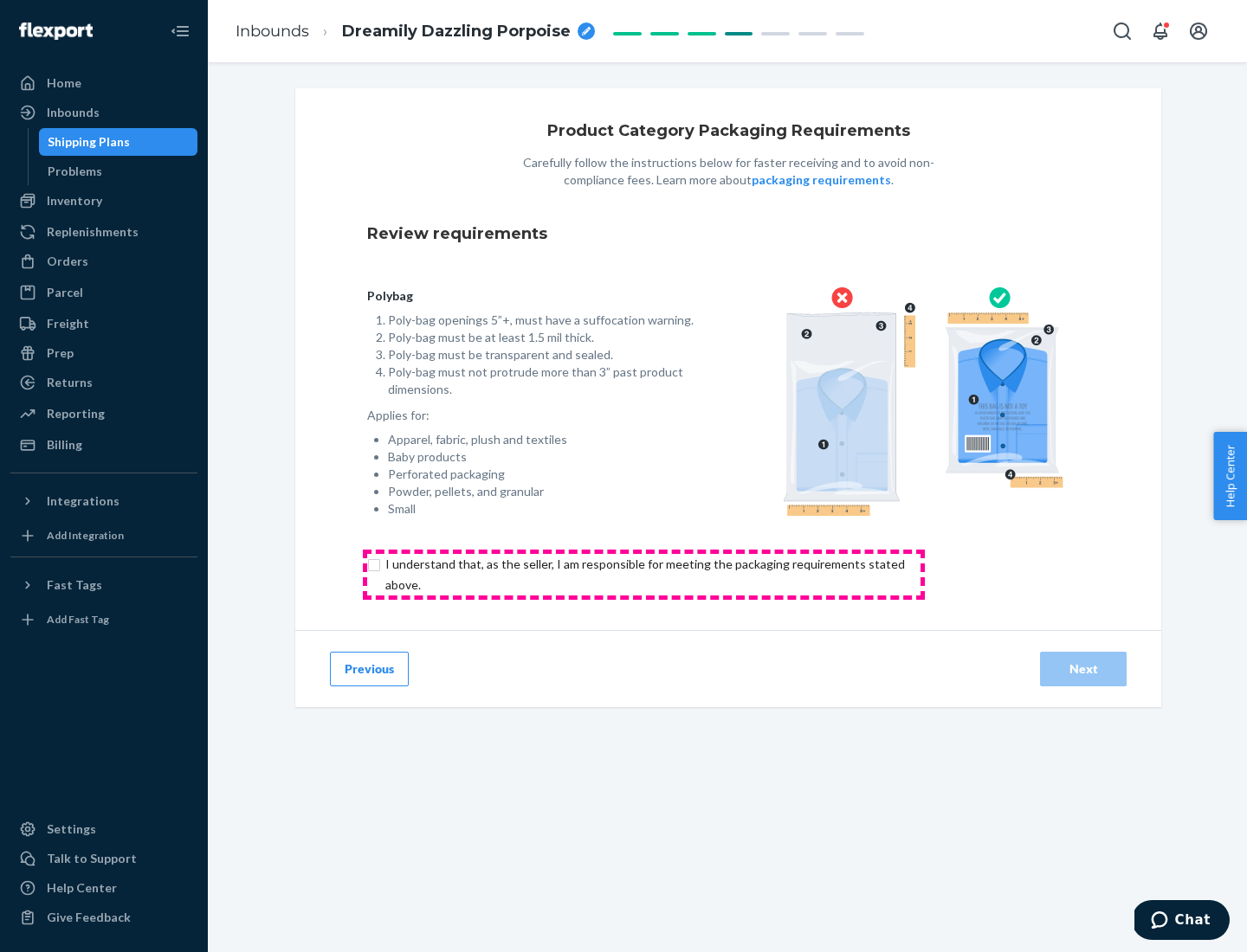
click at [643, 574] on input "checkbox" at bounding box center [655, 574] width 575 height 41
checkbox input "true"
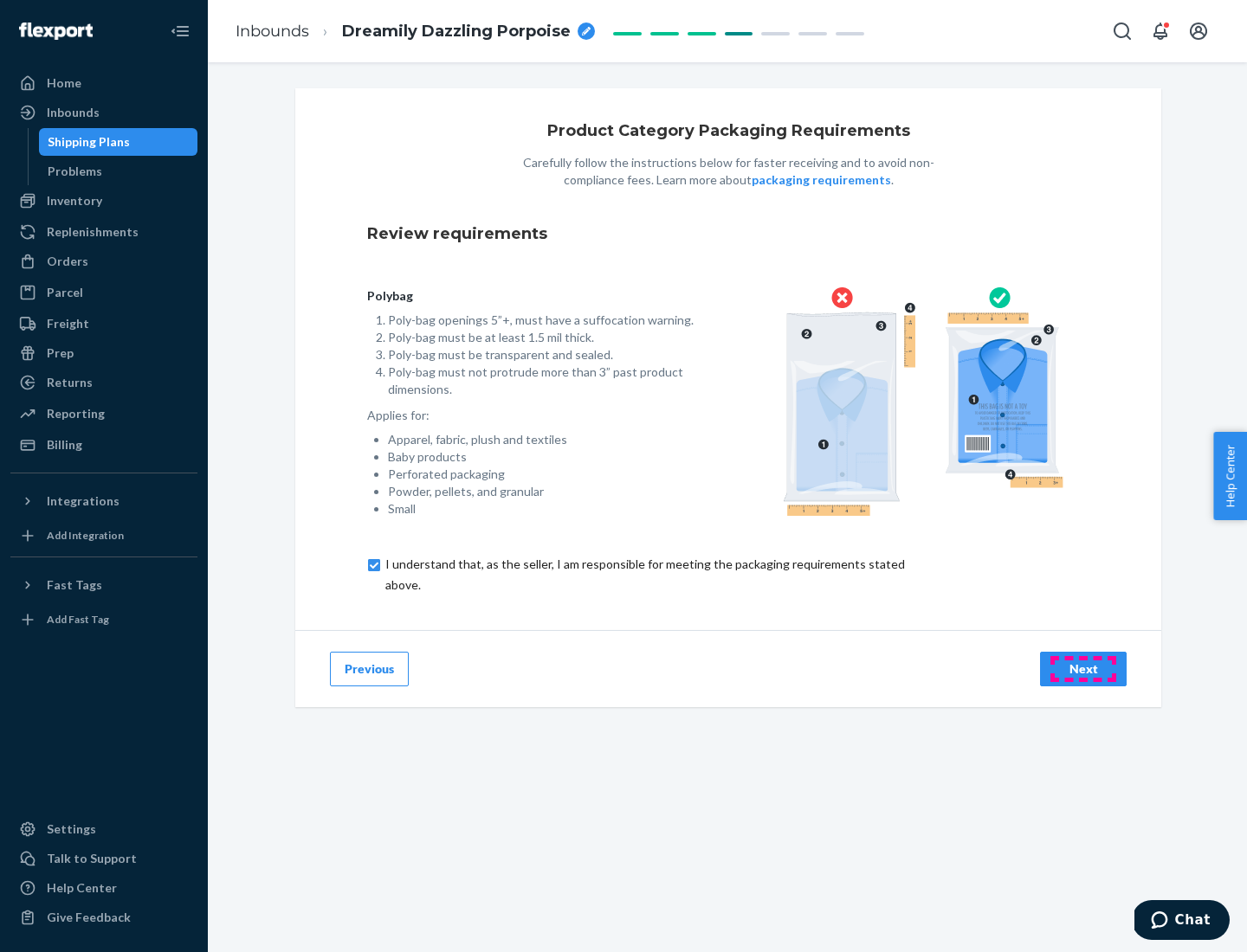
click at [1083, 668] on div "Next" at bounding box center [1083, 669] width 57 height 18
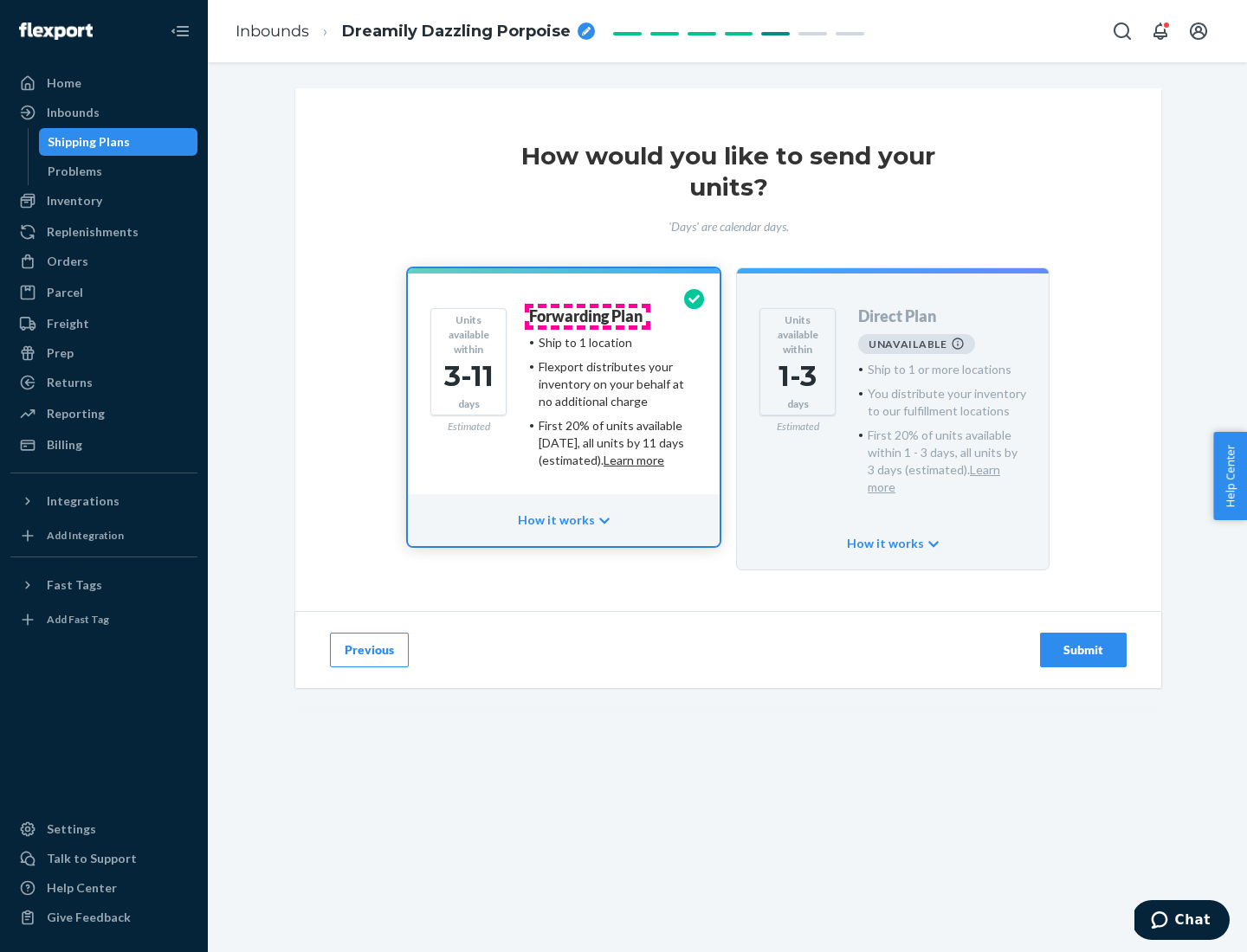
click at [587, 316] on h4 "Forwarding Plan" at bounding box center [585, 317] width 113 height 18
click at [1083, 641] on div "Submit" at bounding box center [1083, 650] width 57 height 18
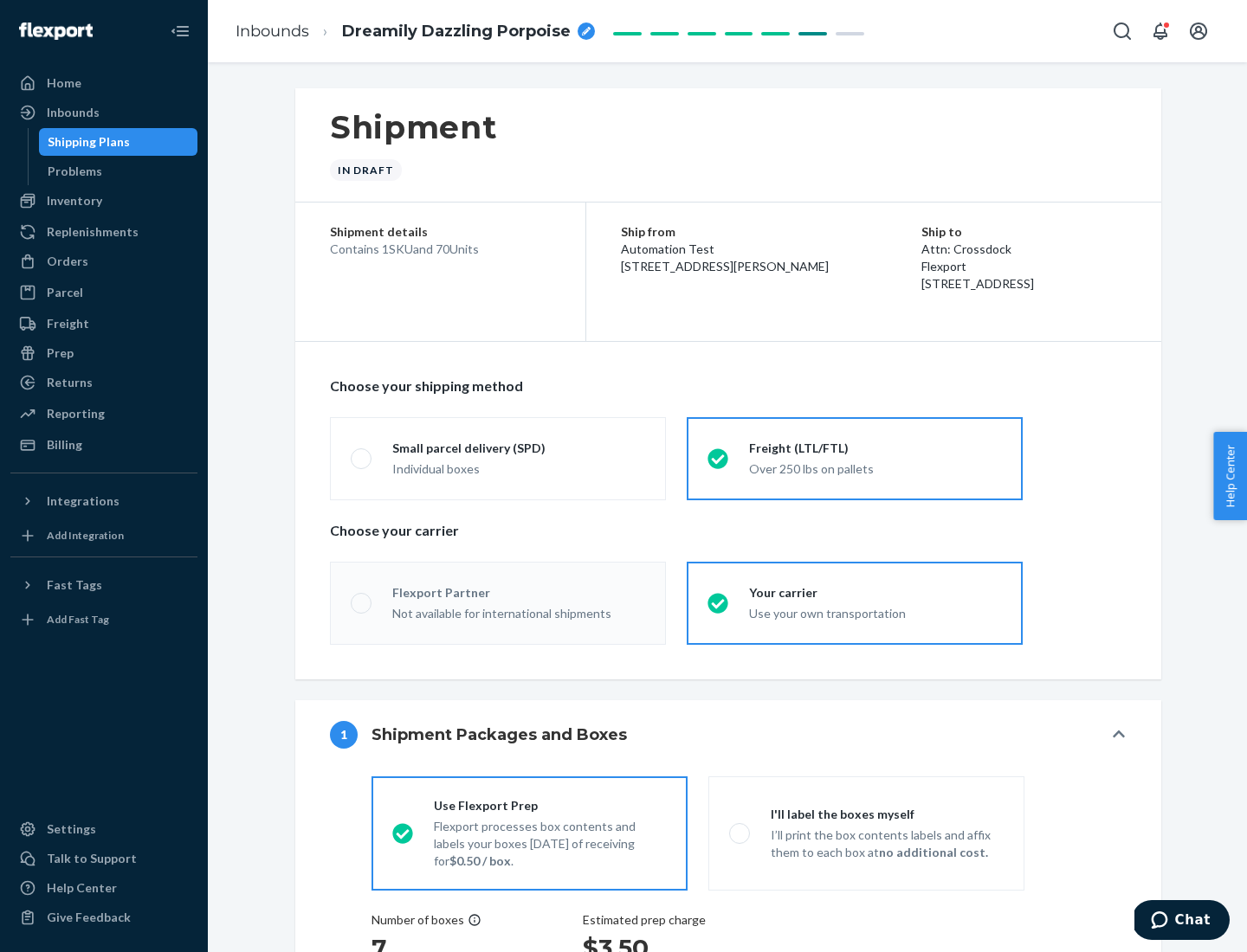
radio input "true"
radio input "false"
radio input "true"
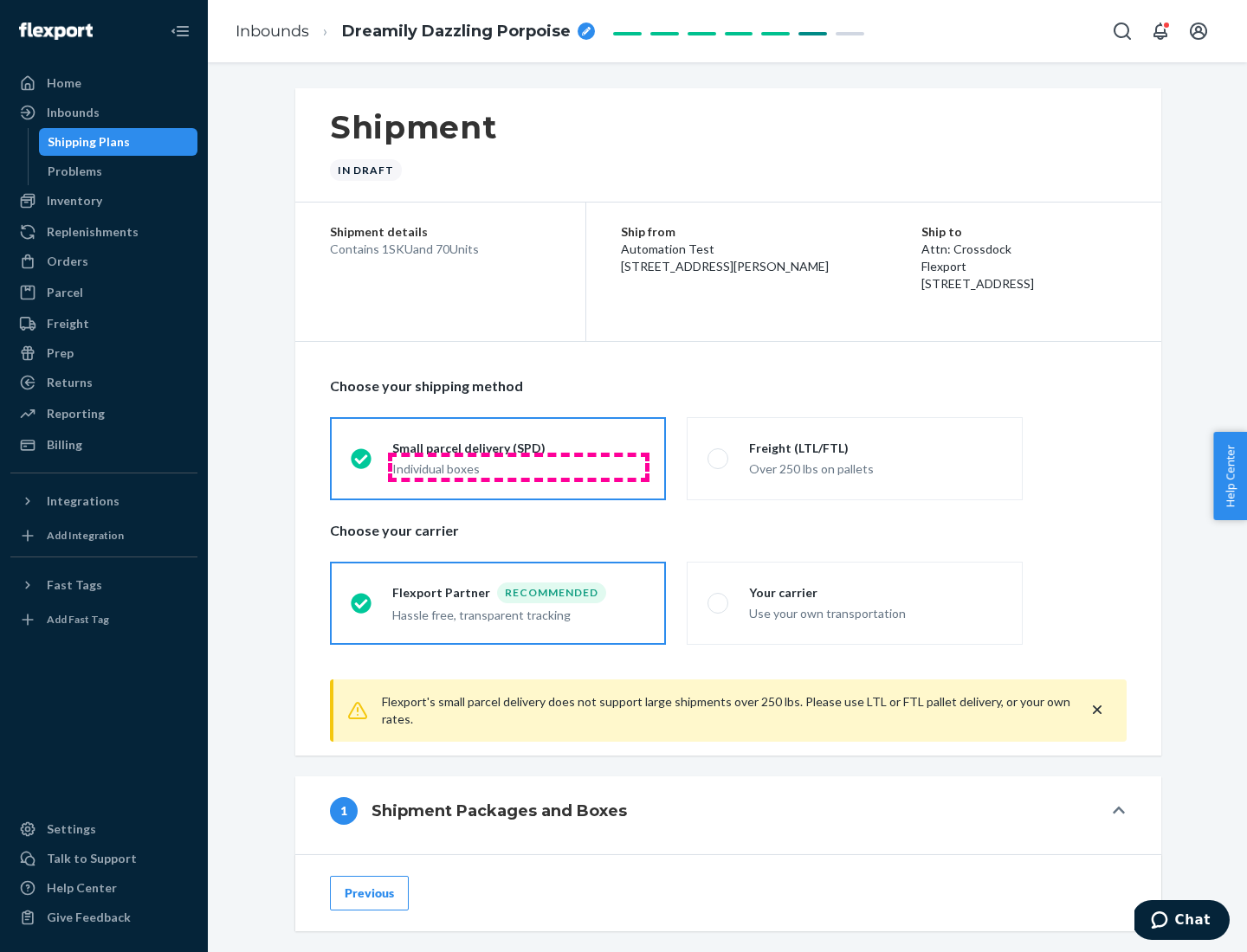
click at [518, 466] on div "Individual boxes" at bounding box center [517, 469] width 252 height 18
click at [362, 464] on input "Small parcel delivery (SPD) Individual boxes" at bounding box center [355, 457] width 11 height 11
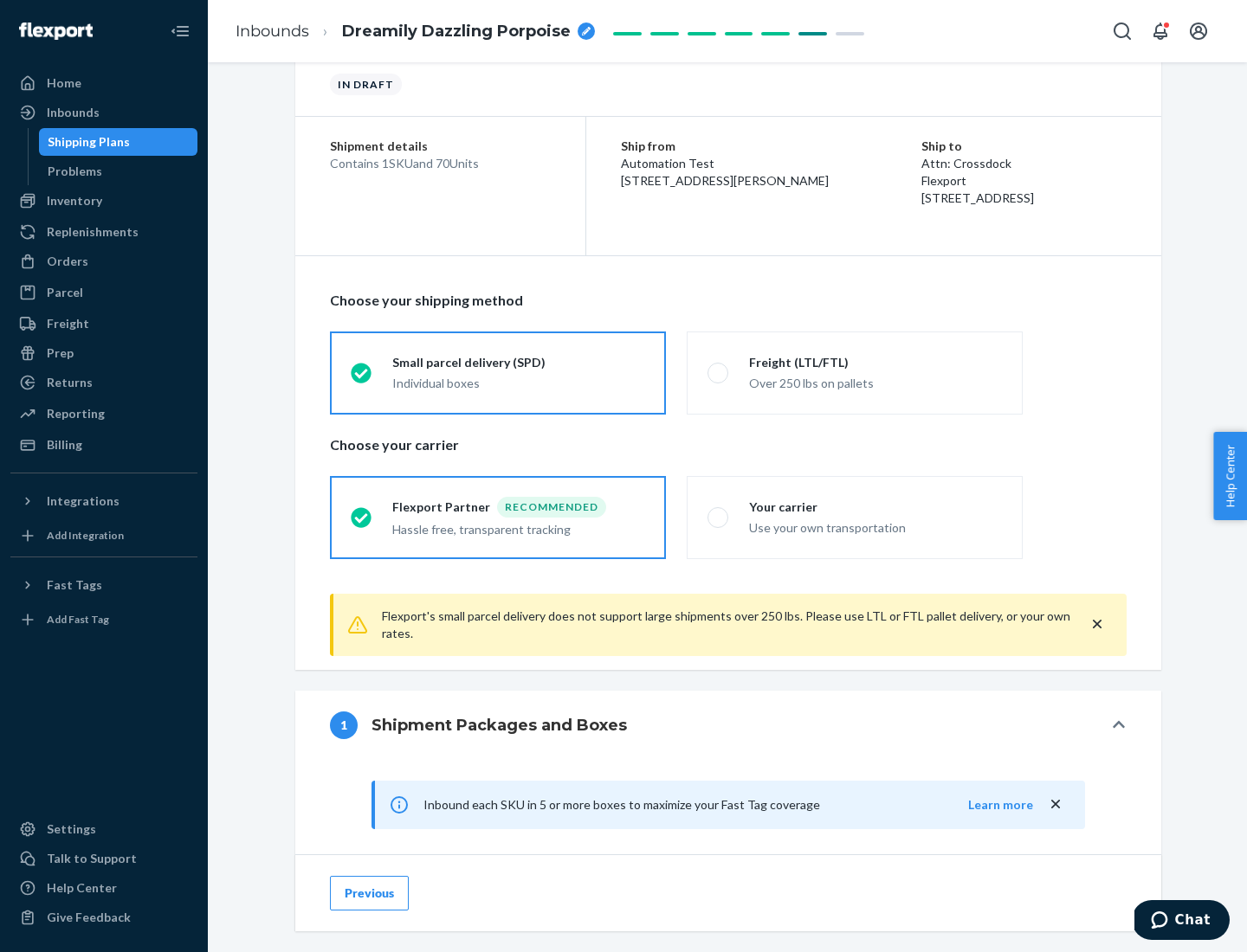
click at [875, 506] on div "Your carrier" at bounding box center [875, 507] width 252 height 18
click at [719, 511] on input "Your carrier Use your own transportation" at bounding box center [712, 516] width 11 height 11
radio input "true"
radio input "false"
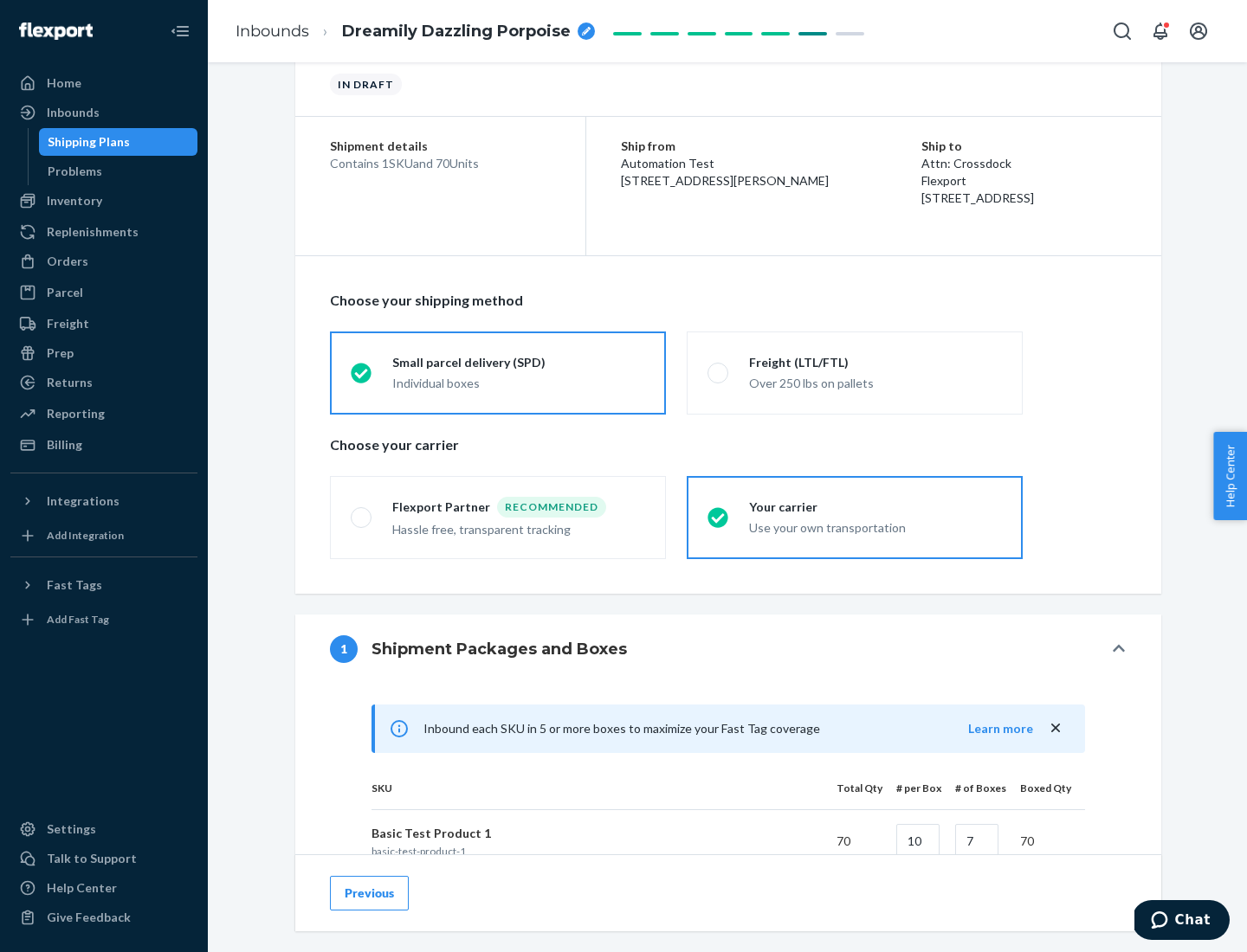
scroll to position [420, 0]
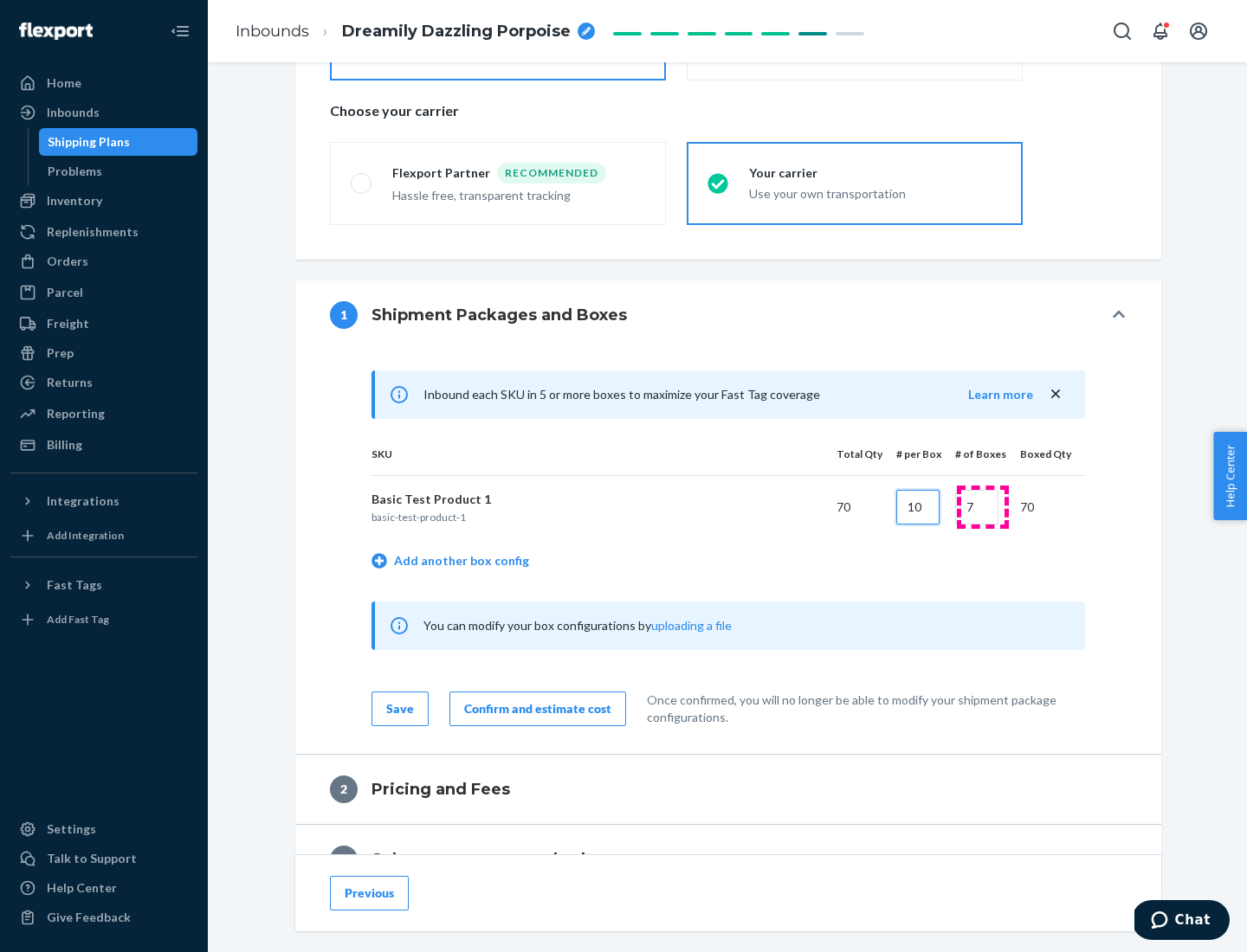
type input "10"
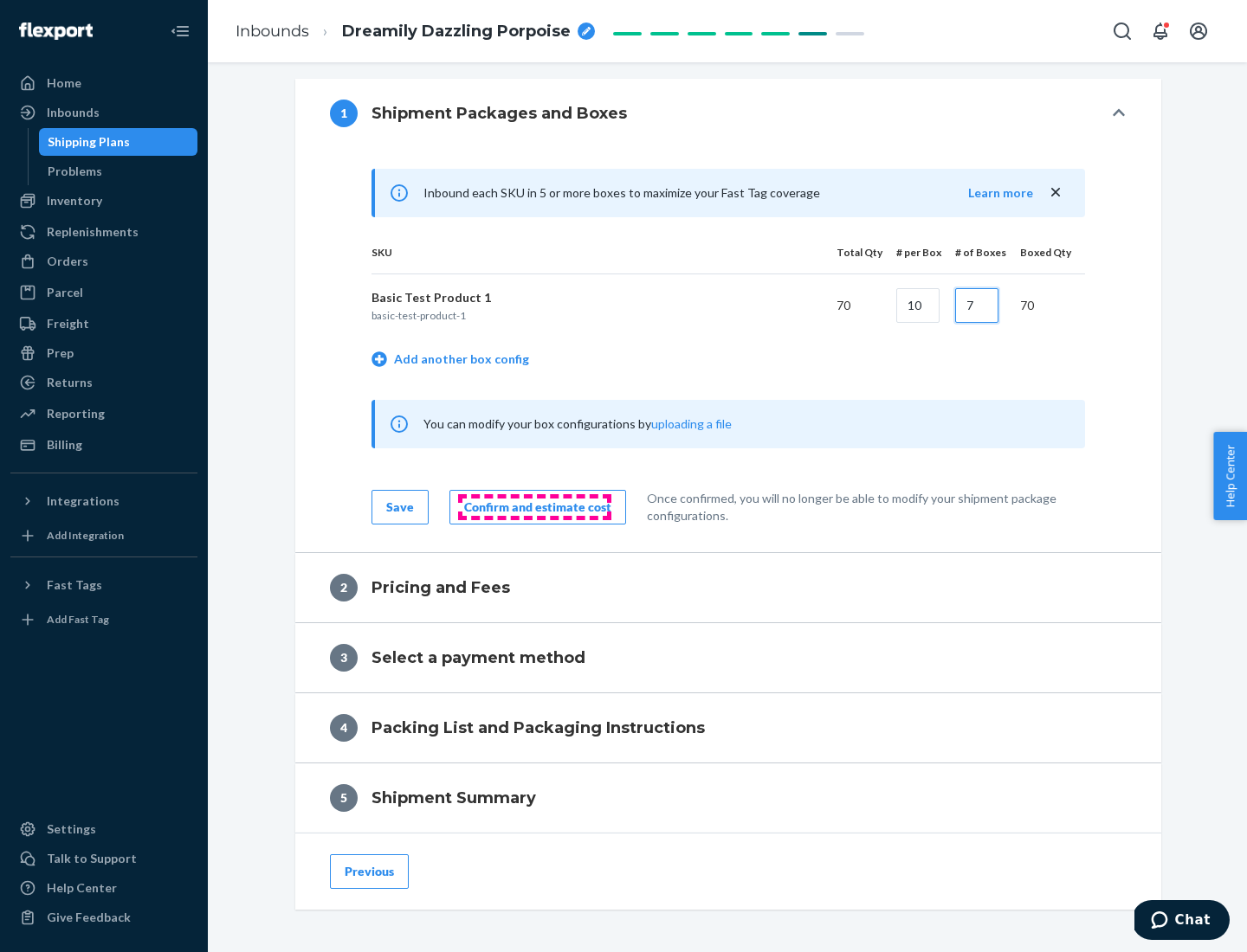
type input "7"
click at [534, 506] on div "Confirm and estimate cost" at bounding box center [538, 507] width 147 height 18
